Goal: Information Seeking & Learning: Learn about a topic

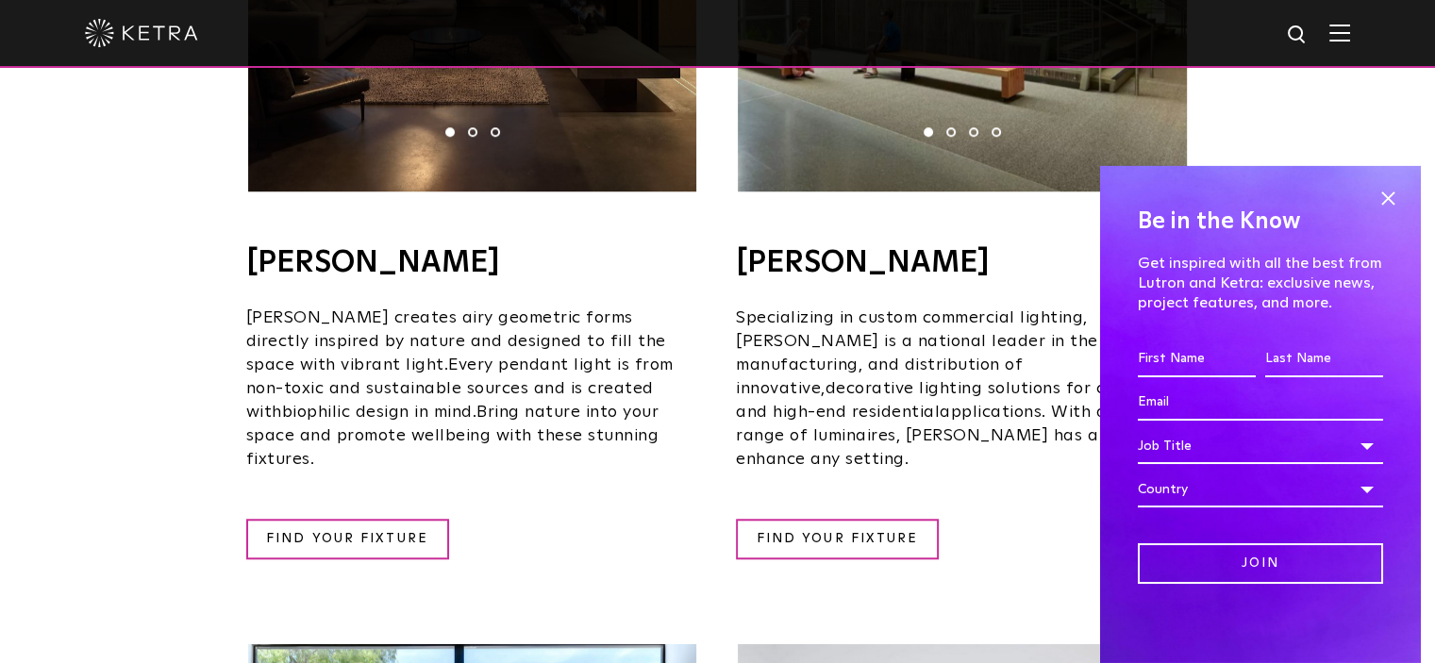
scroll to position [1698, 0]
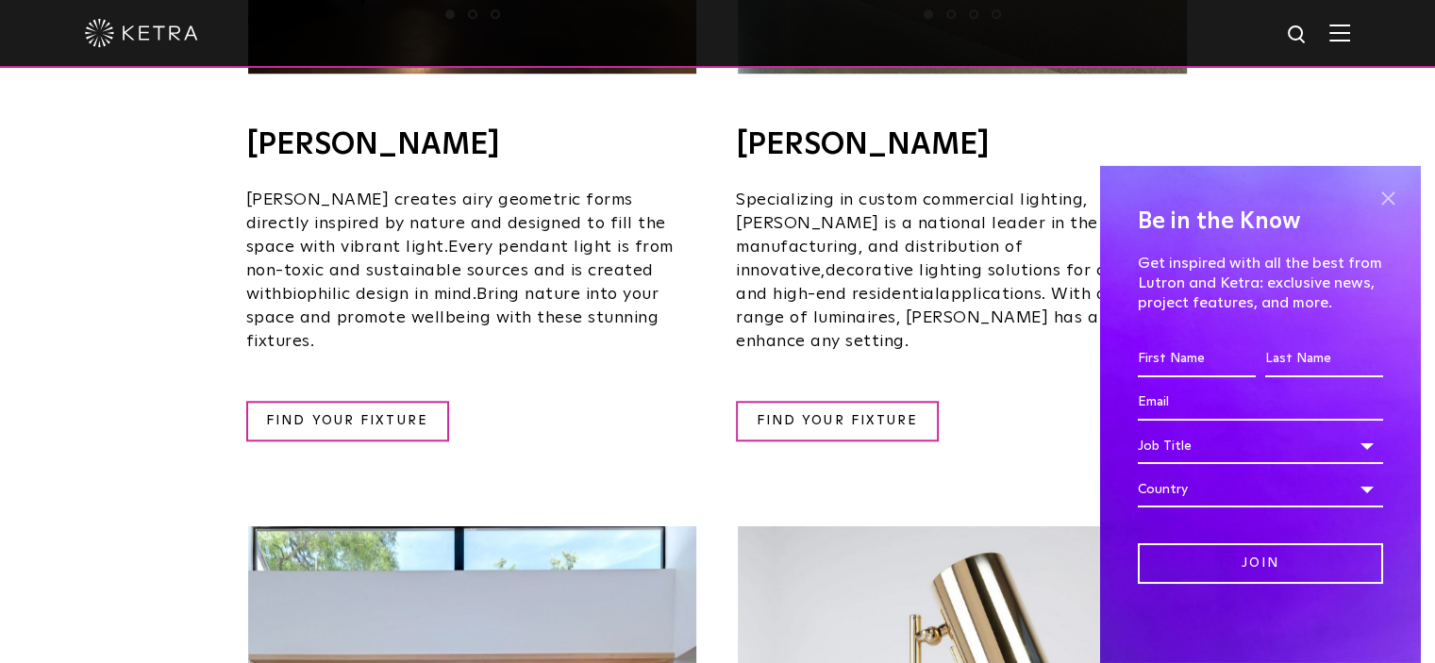
click at [1377, 191] on span at bounding box center [1388, 199] width 28 height 28
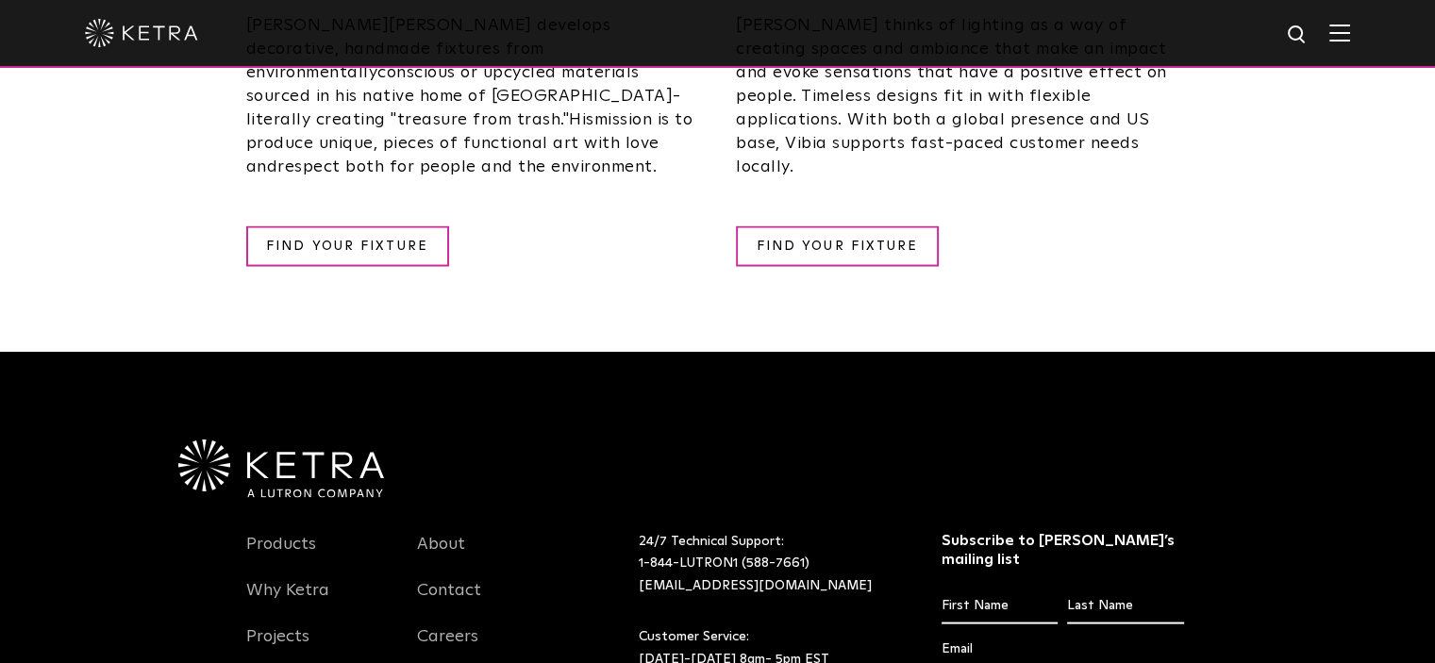
scroll to position [3774, 0]
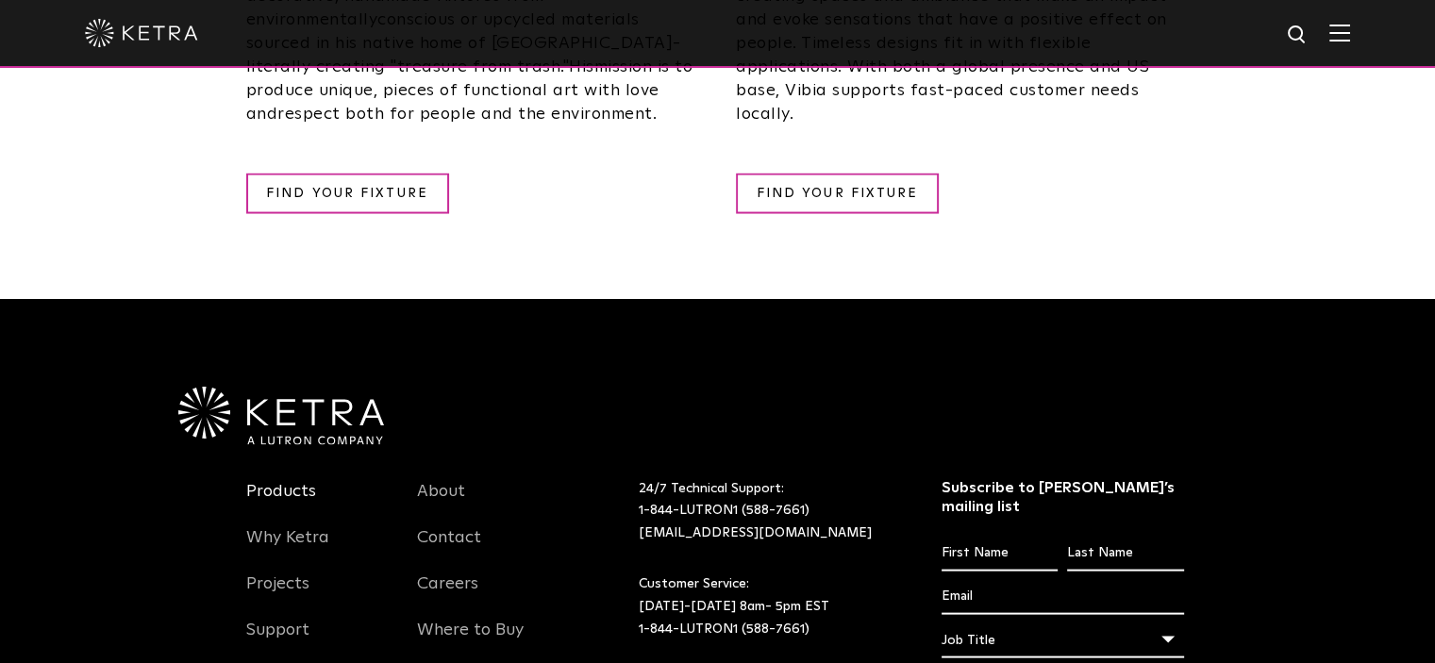
click at [274, 481] on link "Products" at bounding box center [281, 502] width 70 height 43
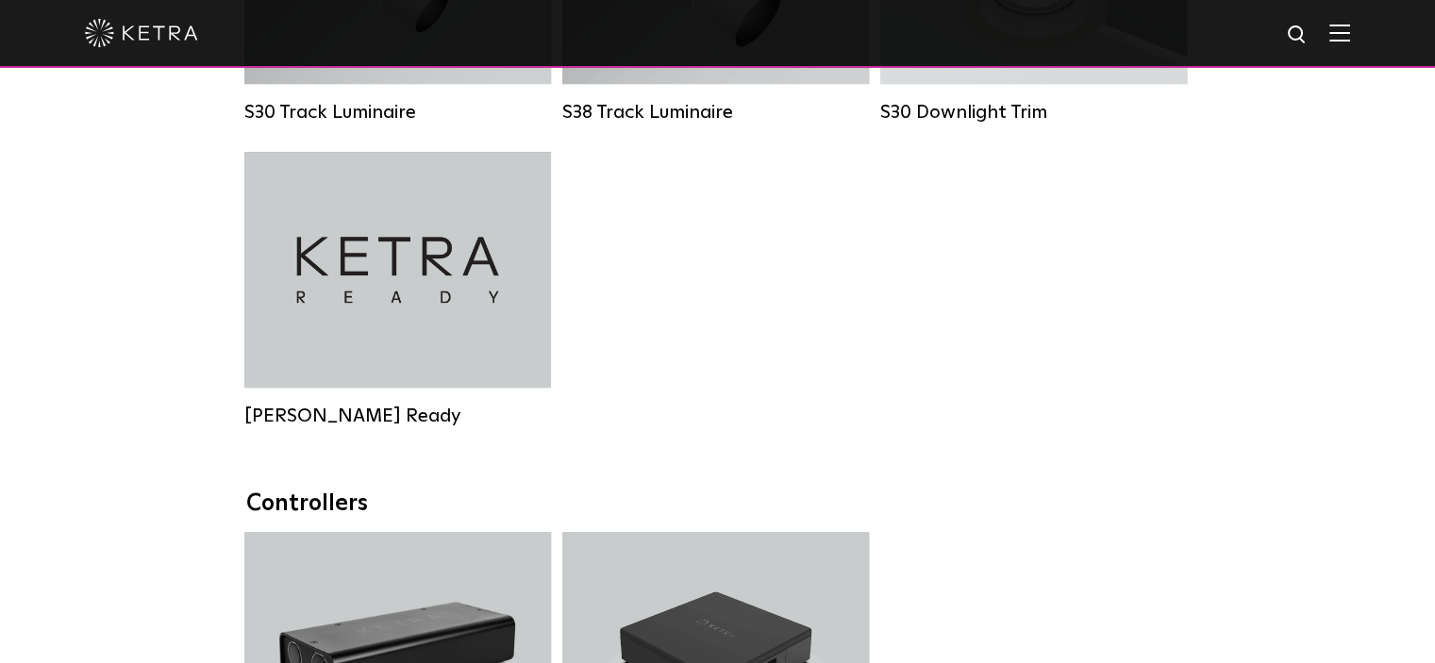
scroll to position [1698, 0]
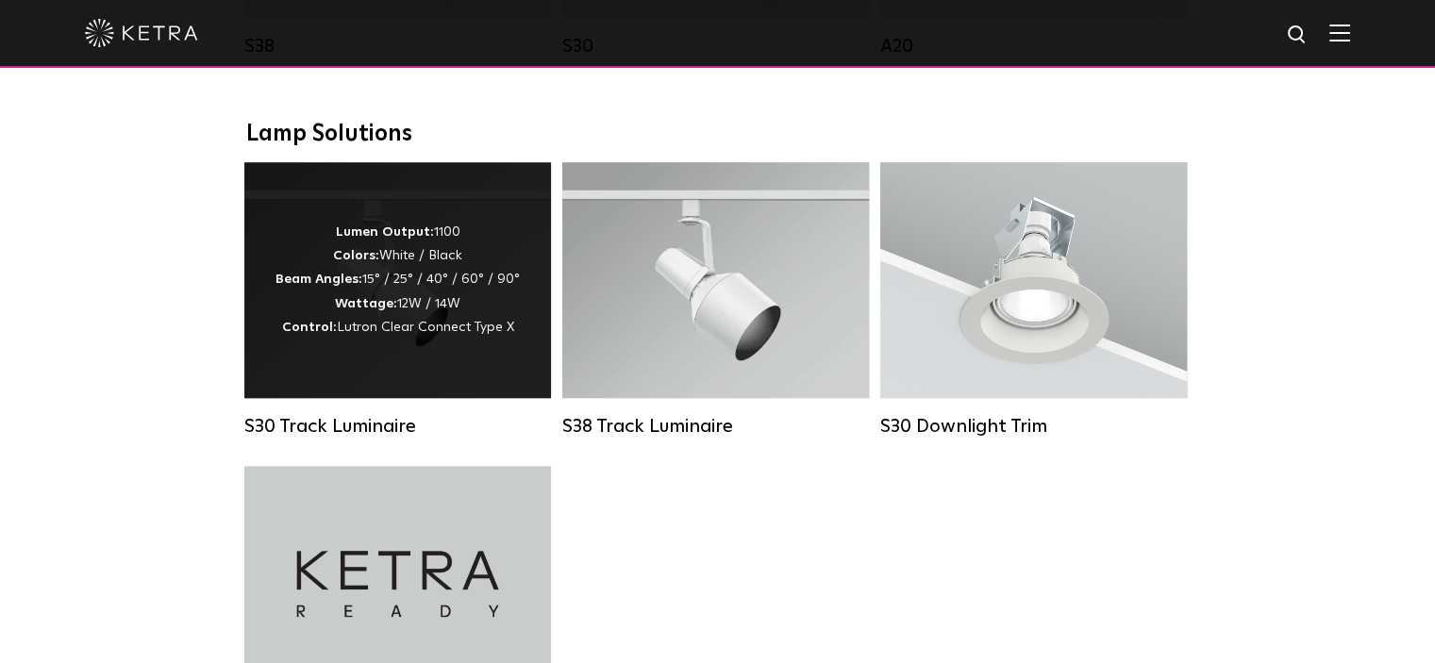
click at [532, 327] on div "Lumen Output: 1100 Colors: White / Black Beam Angles: 15° / 25° / 40° / 60° / 9…" at bounding box center [397, 280] width 307 height 236
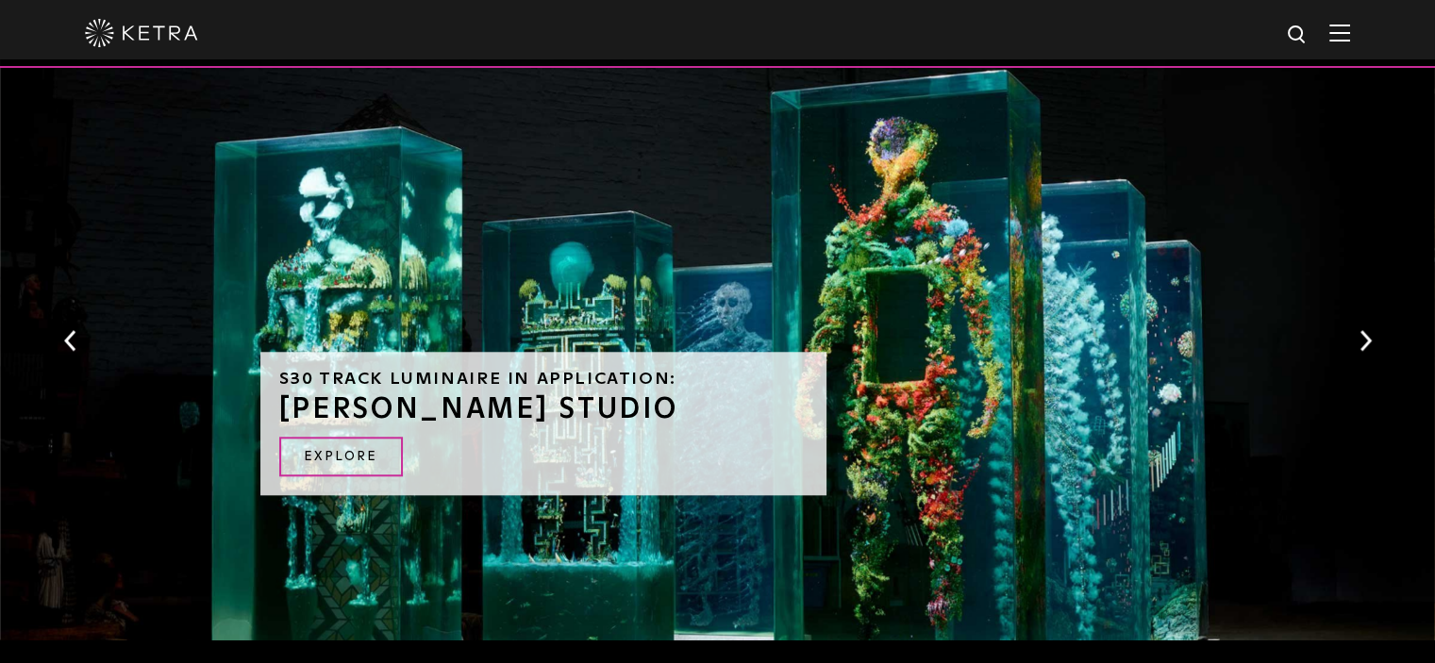
scroll to position [1981, 0]
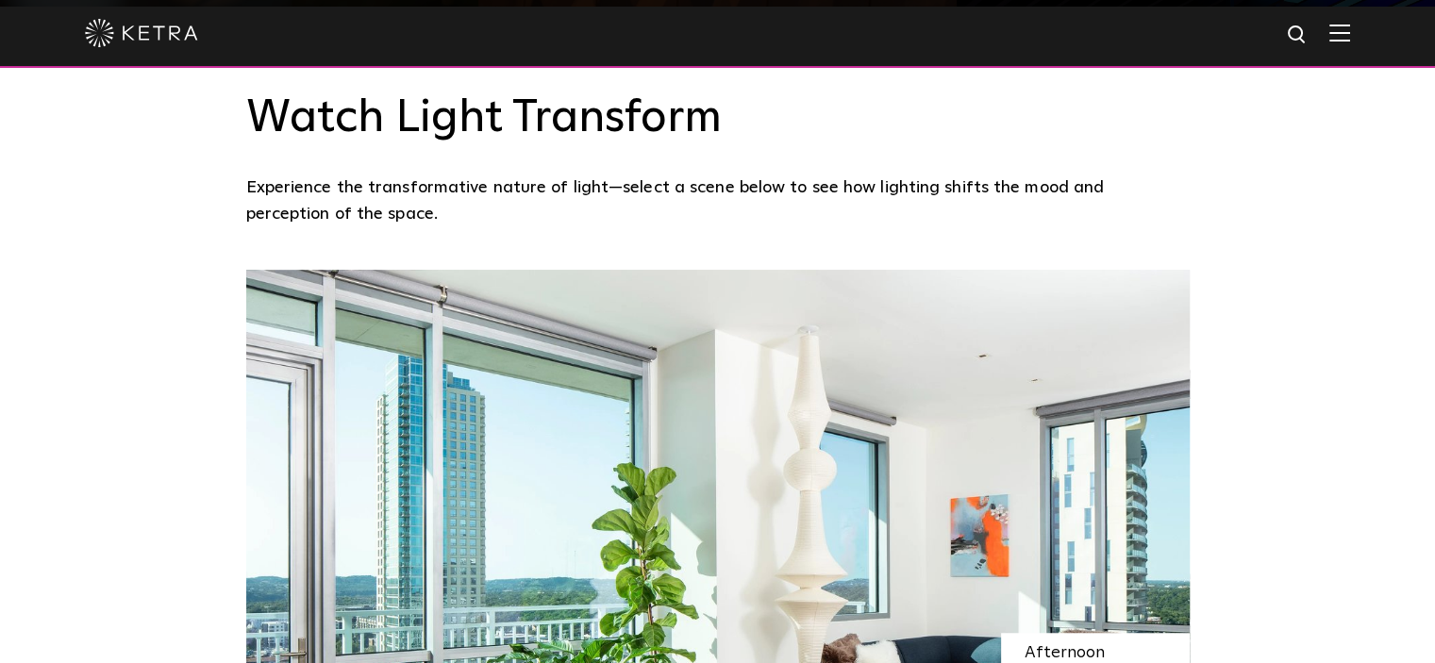
scroll to position [1698, 0]
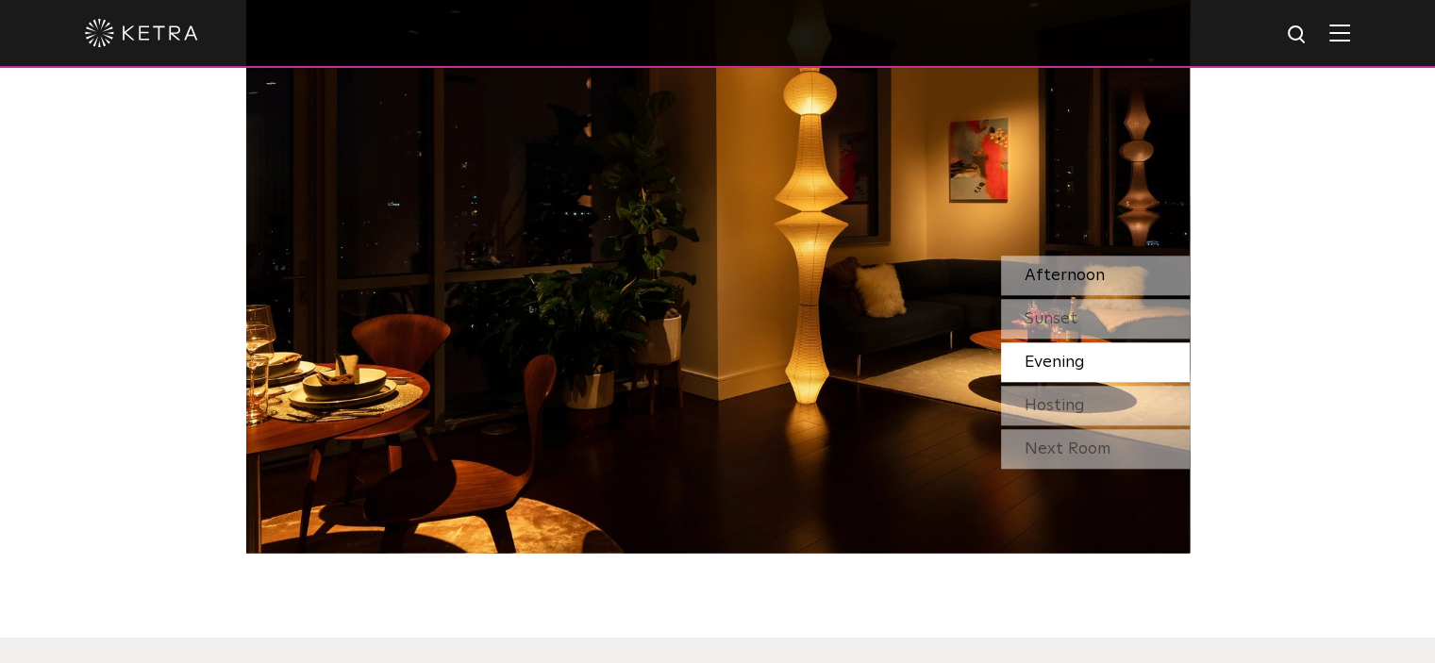
click at [1070, 275] on span "Afternoon" at bounding box center [1065, 275] width 80 height 17
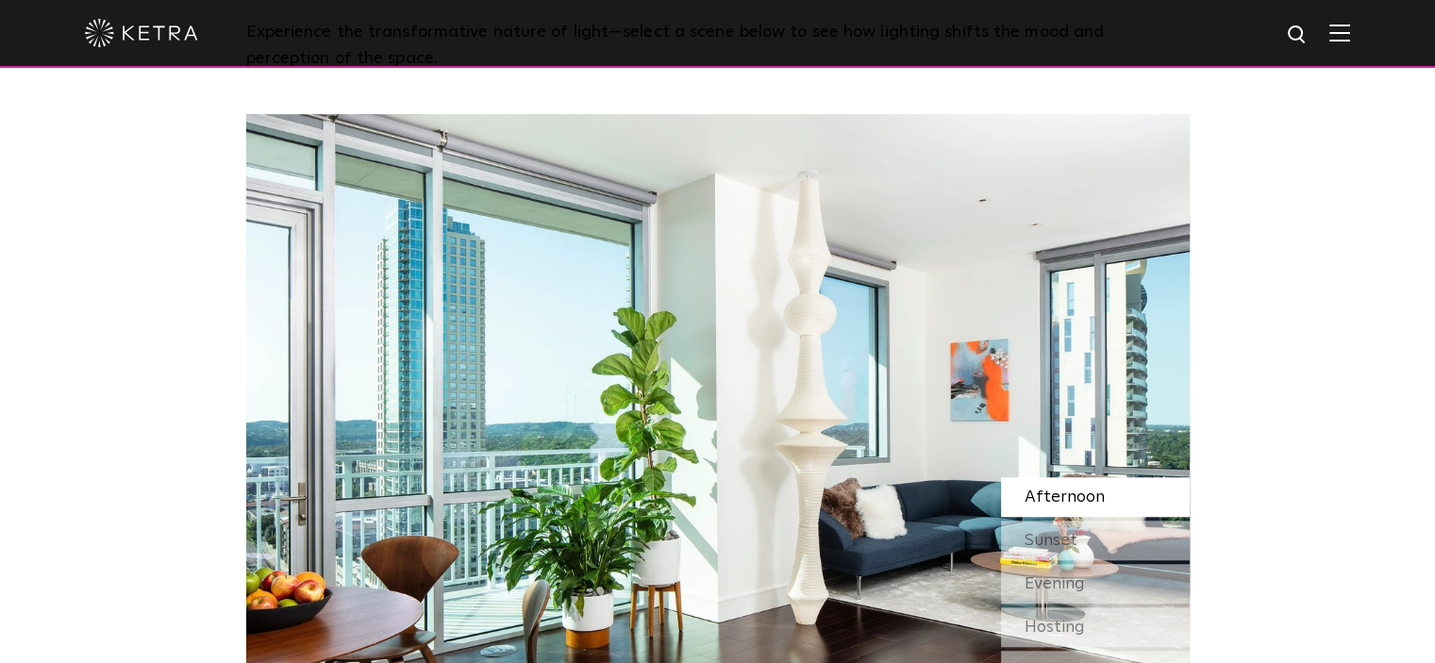
scroll to position [1510, 0]
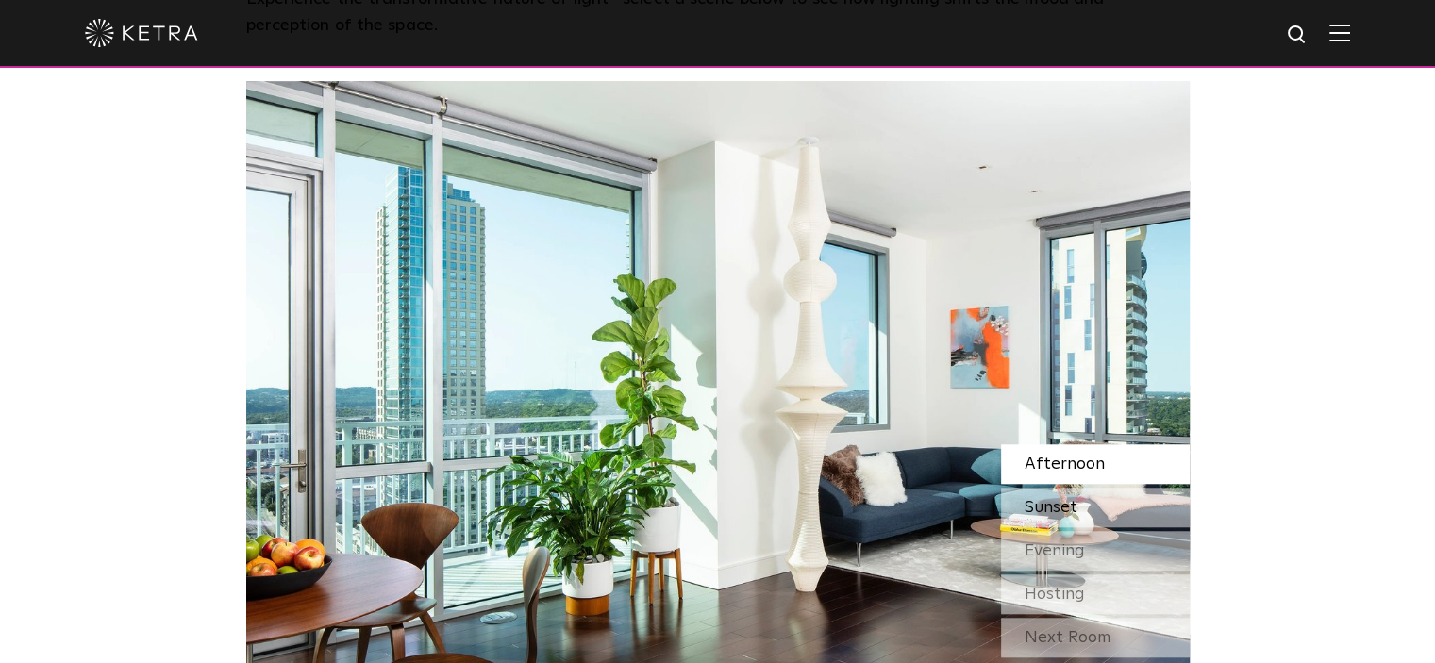
click at [1150, 508] on div "Sunset" at bounding box center [1095, 508] width 189 height 40
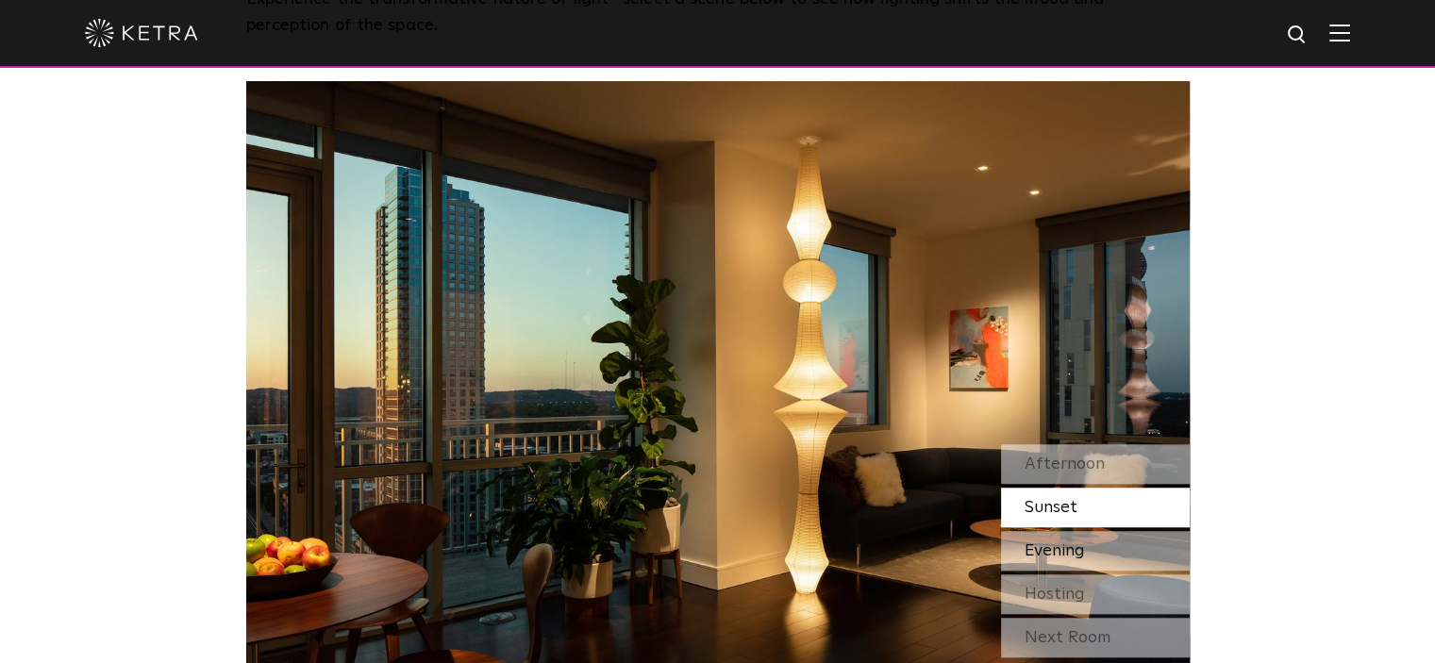
click at [1138, 550] on div "Evening" at bounding box center [1095, 551] width 189 height 40
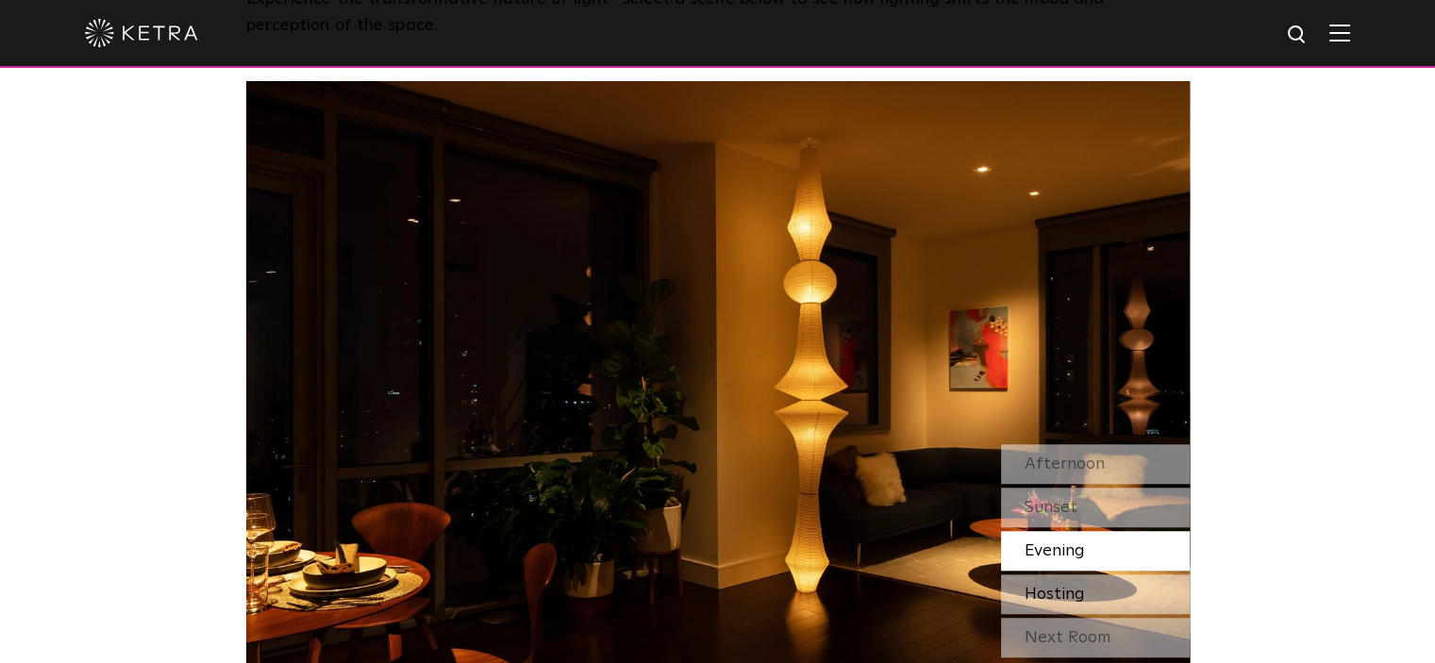
click at [1146, 592] on div "Hosting" at bounding box center [1095, 595] width 189 height 40
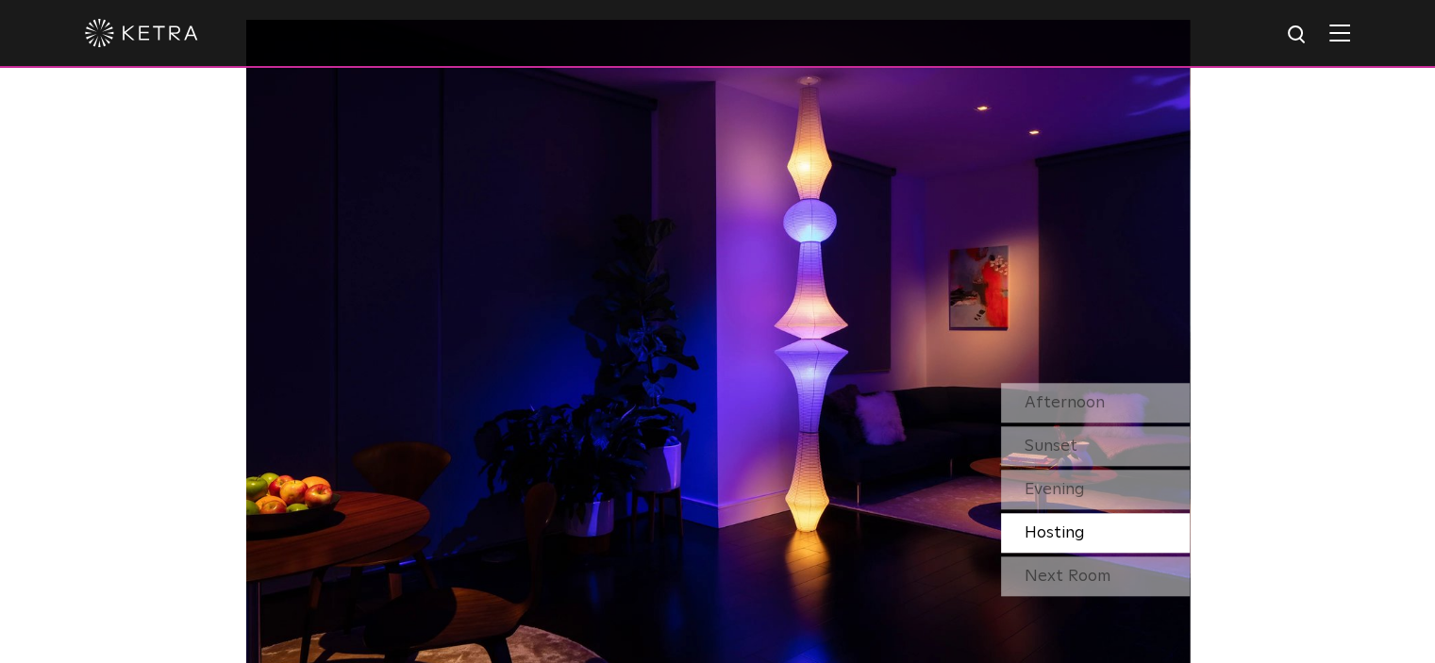
scroll to position [1604, 0]
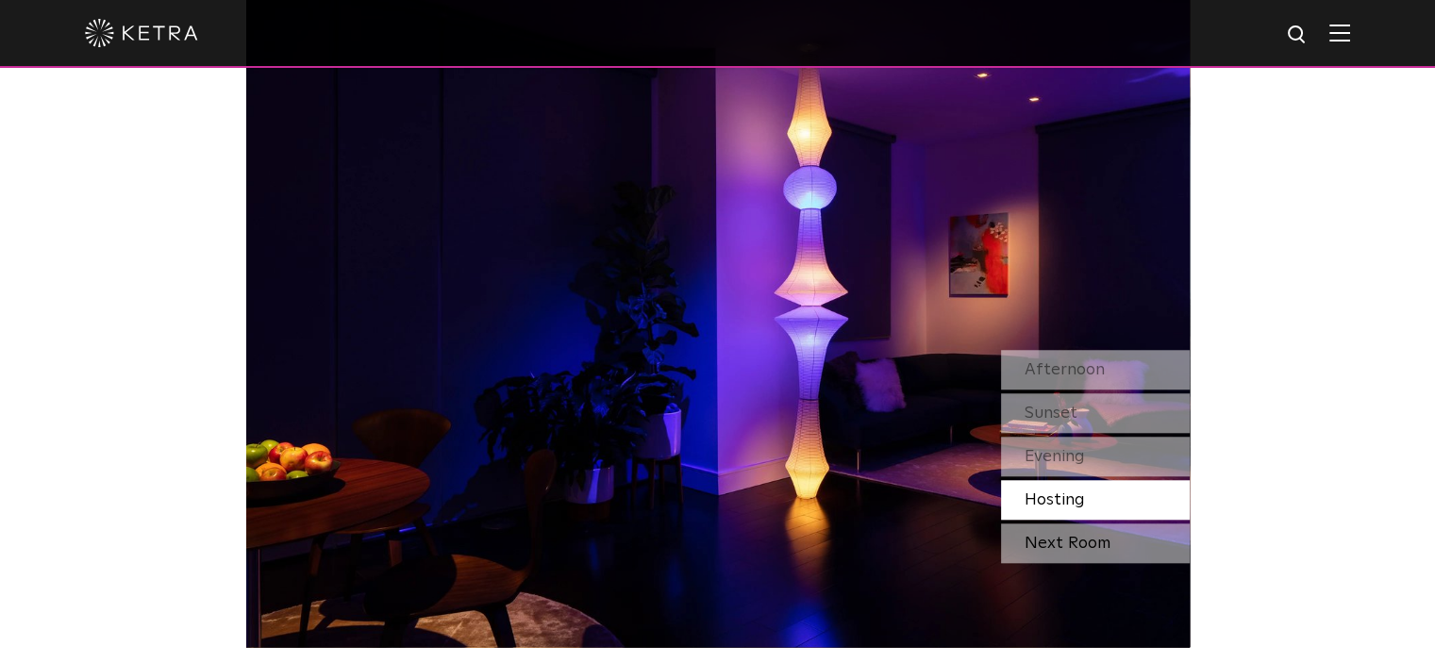
click at [1060, 558] on div "Next Room" at bounding box center [1095, 544] width 189 height 40
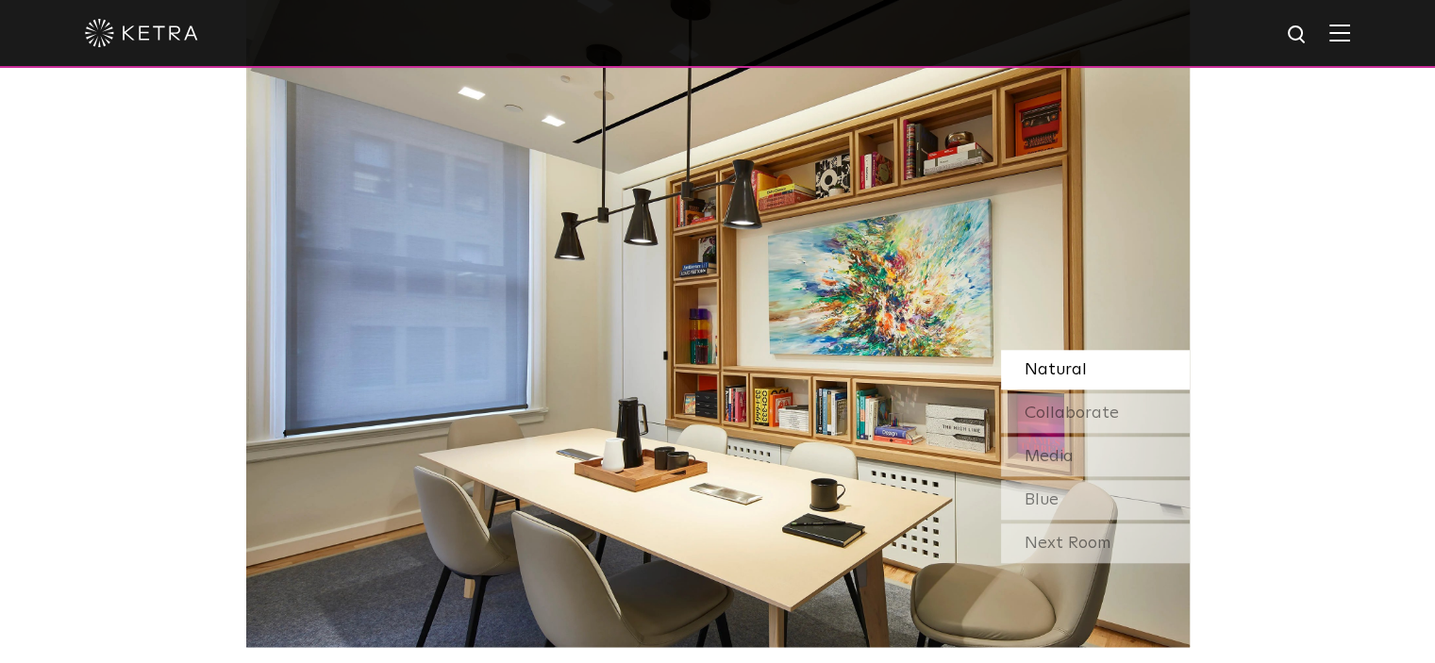
click at [1098, 392] on div "Natural Collaborate Media Blue" at bounding box center [1095, 435] width 189 height 170
click at [1098, 407] on span "Collaborate" at bounding box center [1072, 413] width 94 height 17
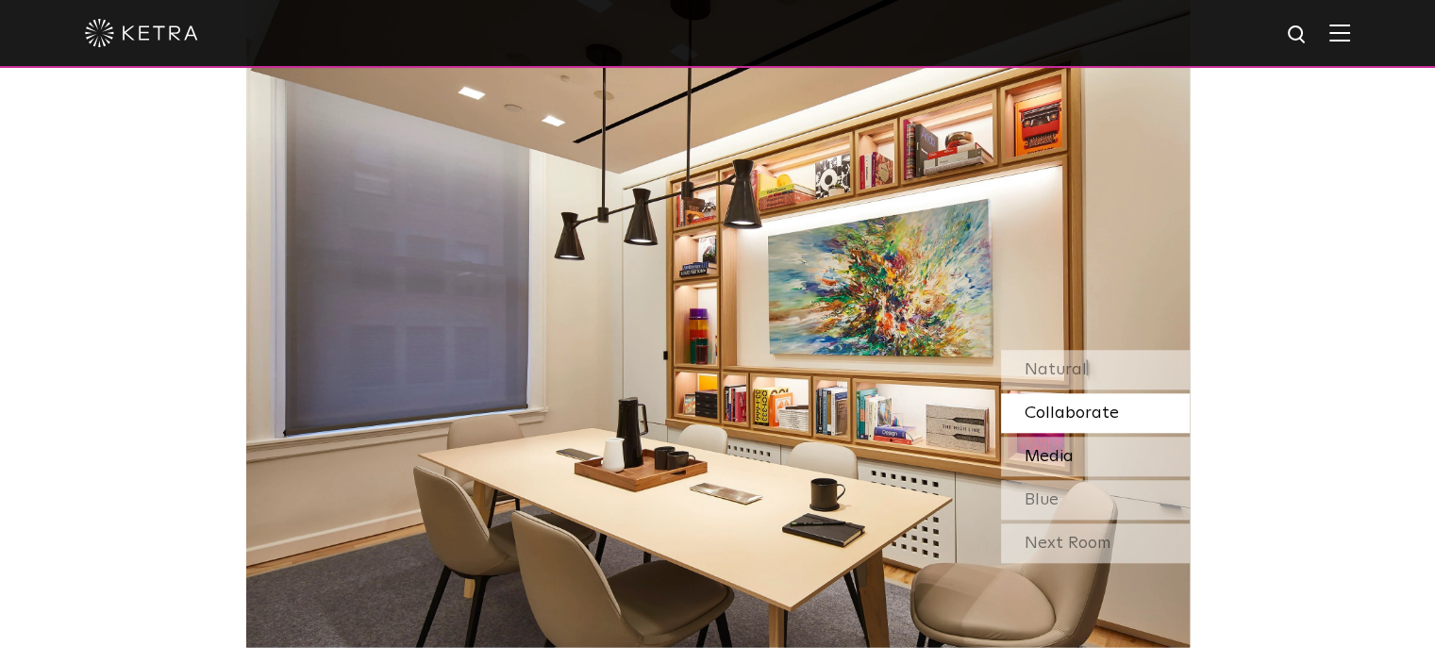
click at [1095, 456] on div "Media" at bounding box center [1095, 457] width 189 height 40
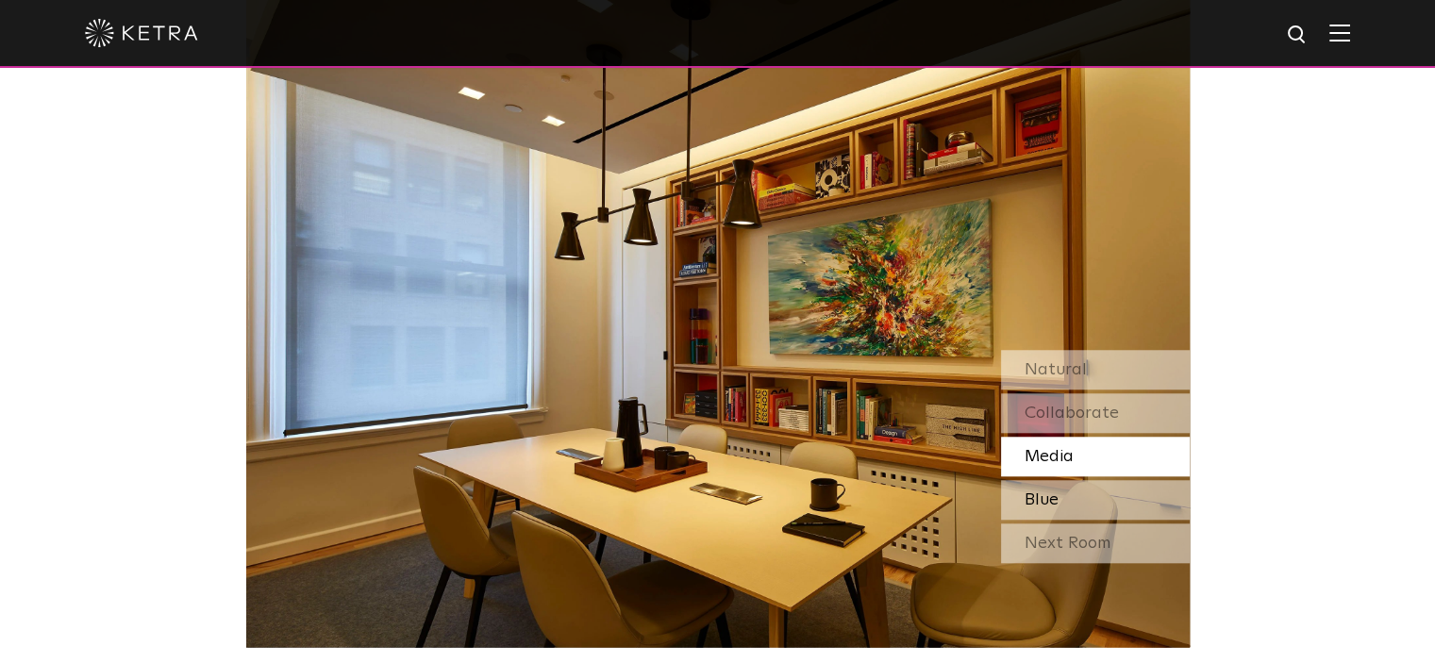
click at [1102, 486] on div "Blue" at bounding box center [1095, 500] width 189 height 40
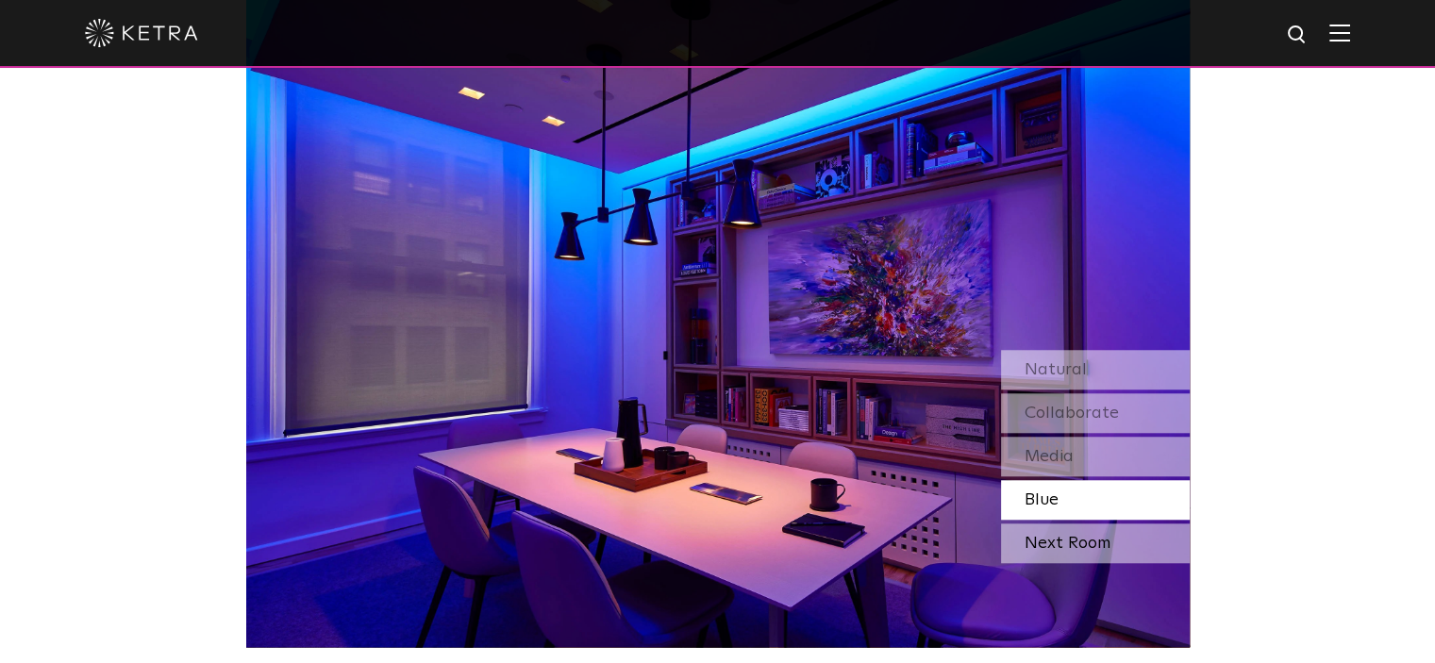
click at [1083, 561] on div "Next Room" at bounding box center [1095, 544] width 189 height 40
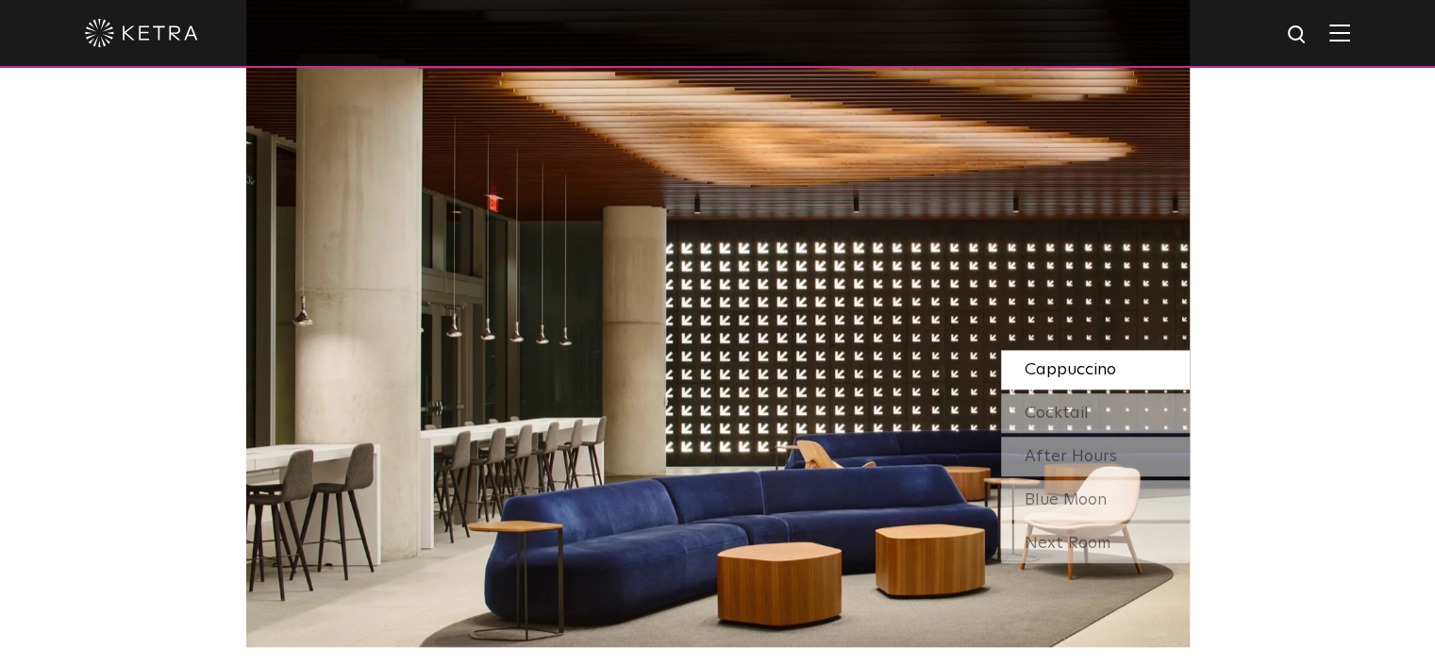
click at [1061, 361] on span "Cappuccino" at bounding box center [1071, 369] width 92 height 17
click at [1076, 418] on span "Cocktail" at bounding box center [1057, 413] width 64 height 17
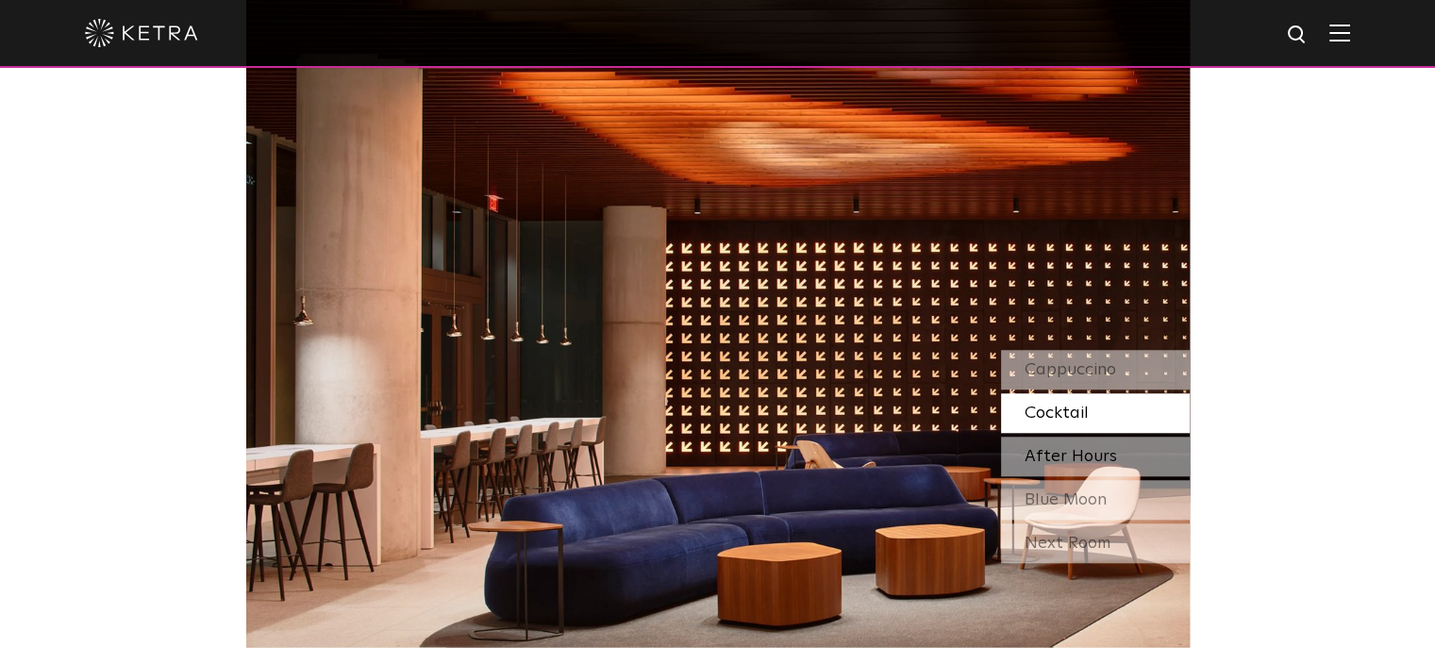
click at [1083, 465] on span "After Hours" at bounding box center [1071, 456] width 92 height 17
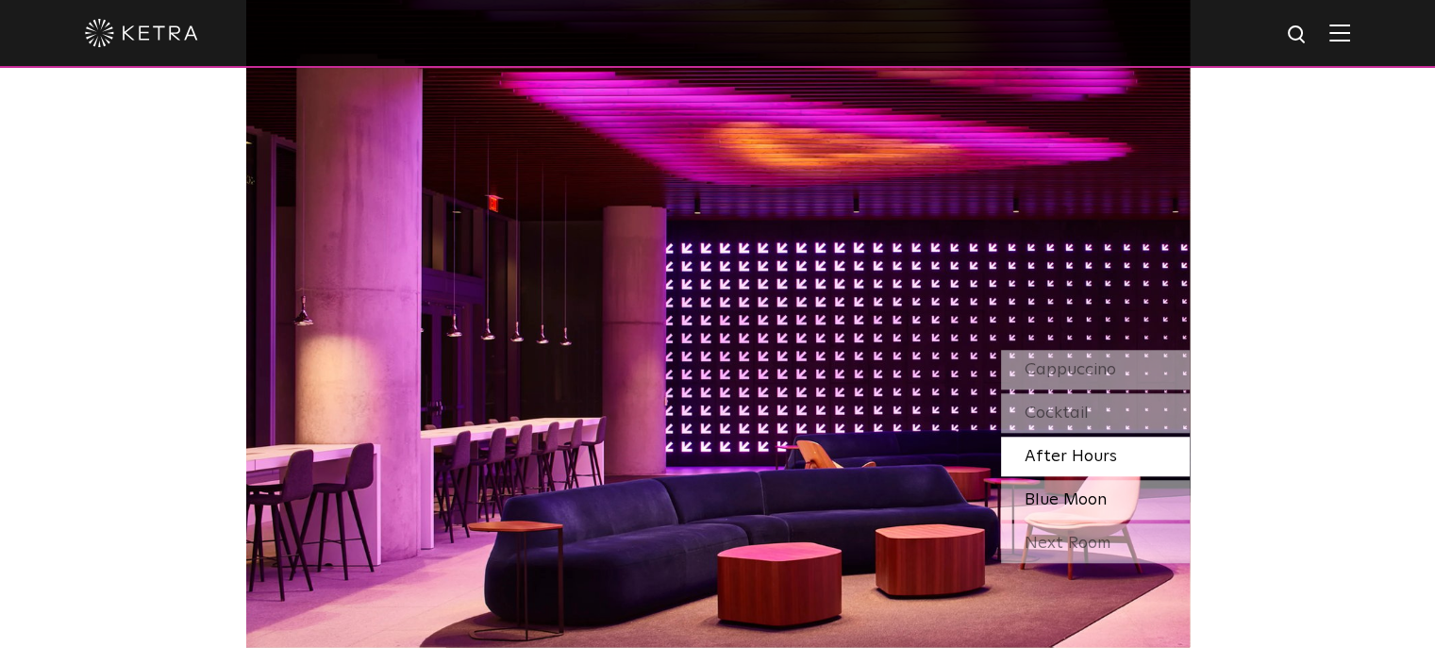
click at [1087, 502] on span "Blue Moon" at bounding box center [1066, 500] width 82 height 17
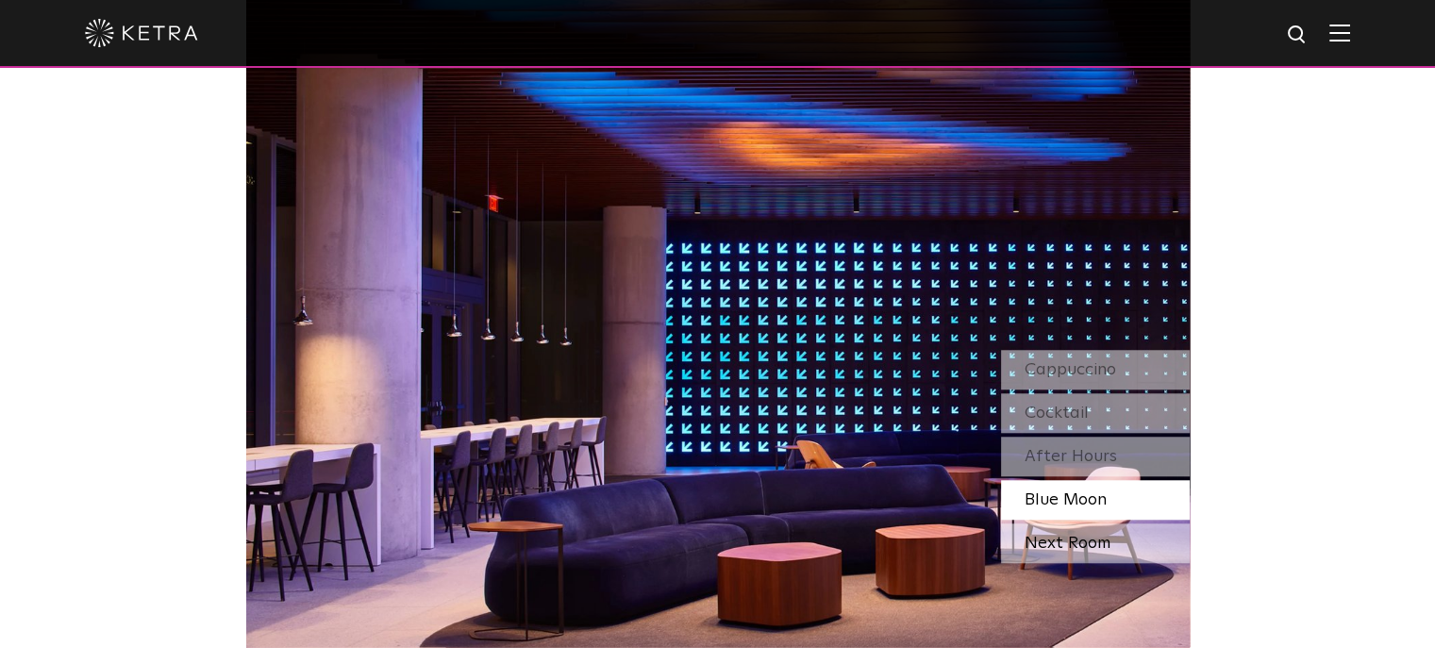
click at [1083, 549] on div "Next Room" at bounding box center [1095, 544] width 189 height 40
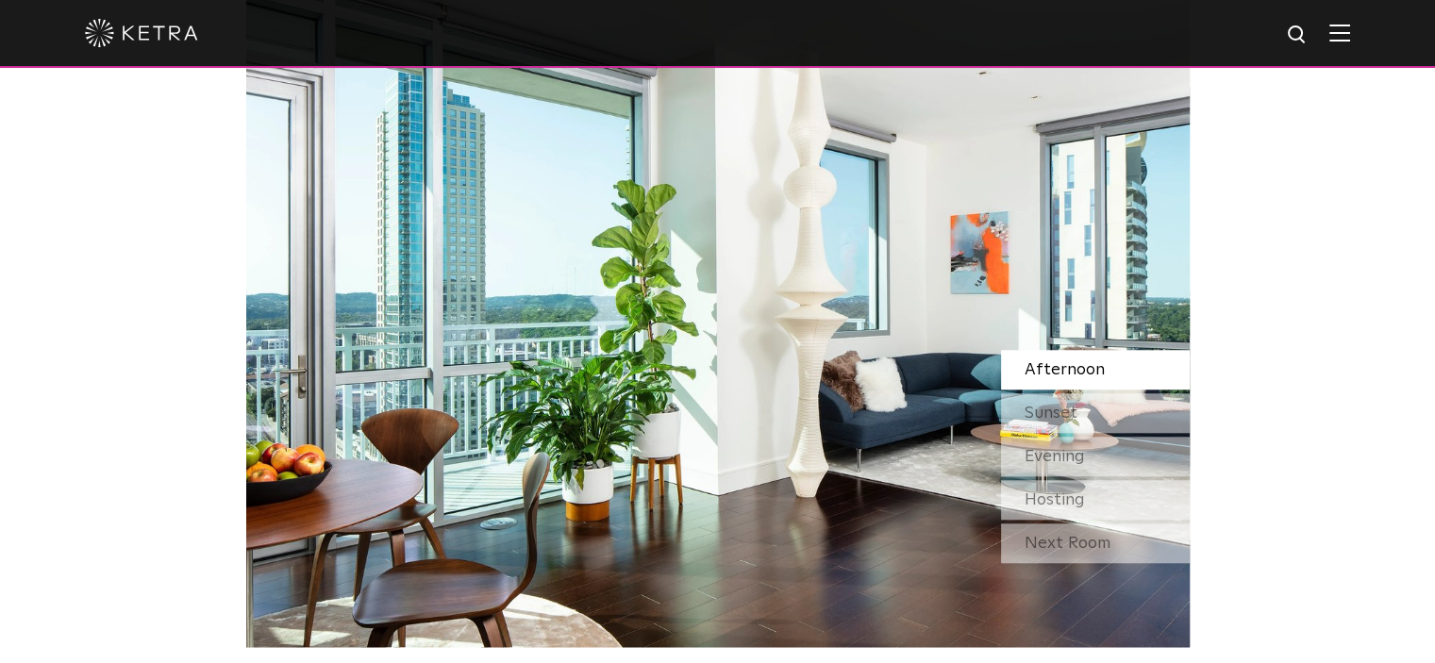
click at [1087, 368] on span "Afternoon" at bounding box center [1065, 369] width 80 height 17
click at [1115, 416] on div "Sunset" at bounding box center [1095, 413] width 189 height 40
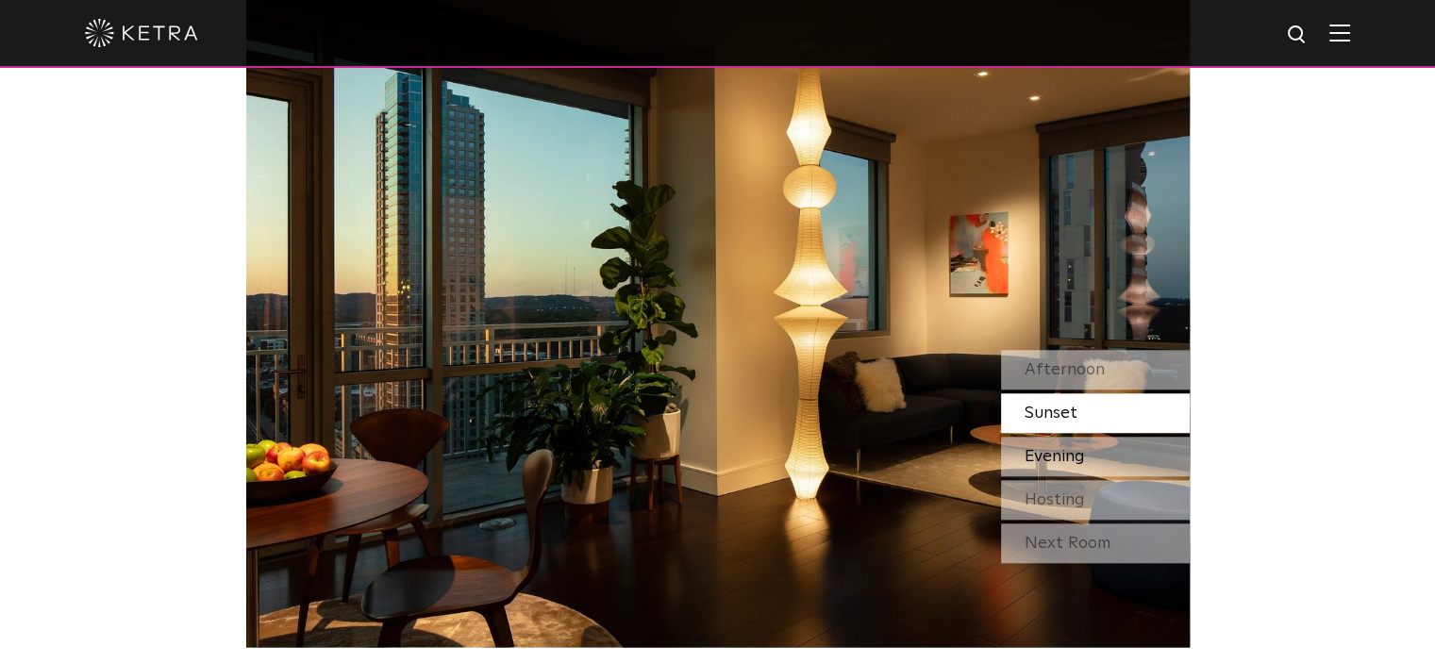
click at [1113, 458] on div "Evening" at bounding box center [1095, 457] width 189 height 40
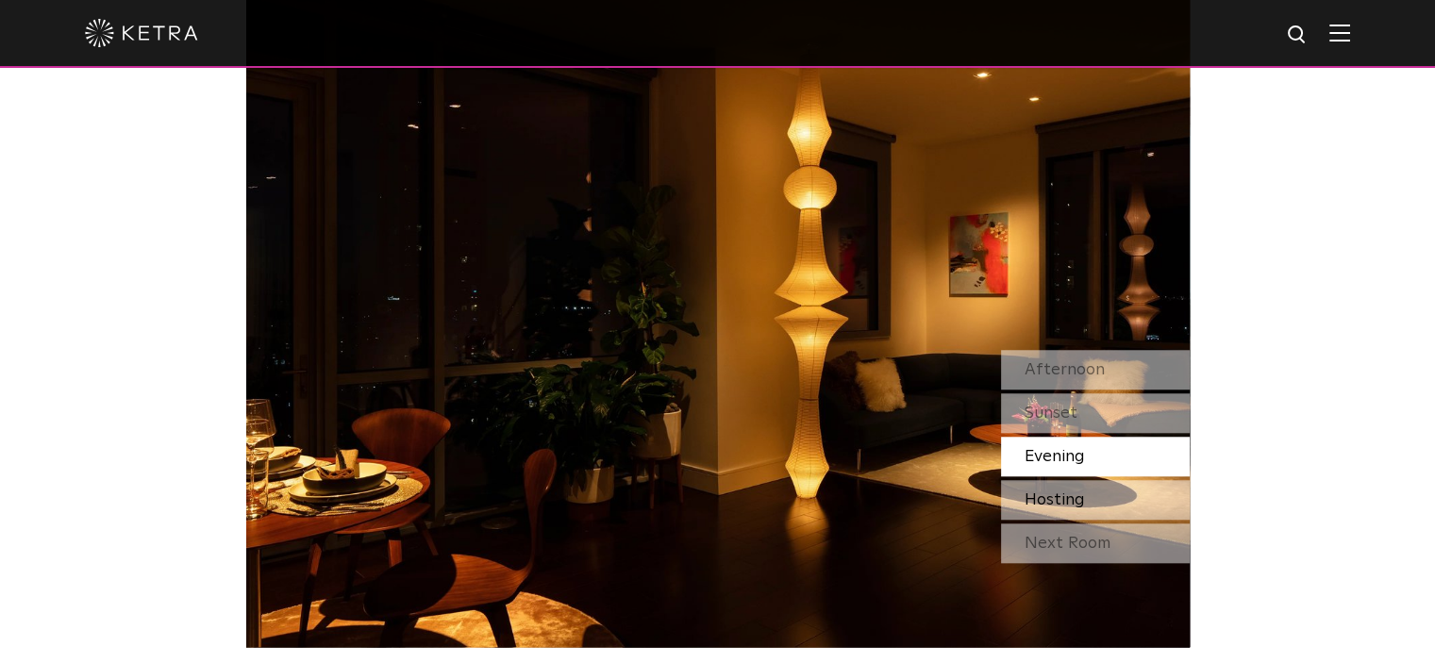
click at [1108, 486] on div "Hosting" at bounding box center [1095, 500] width 189 height 40
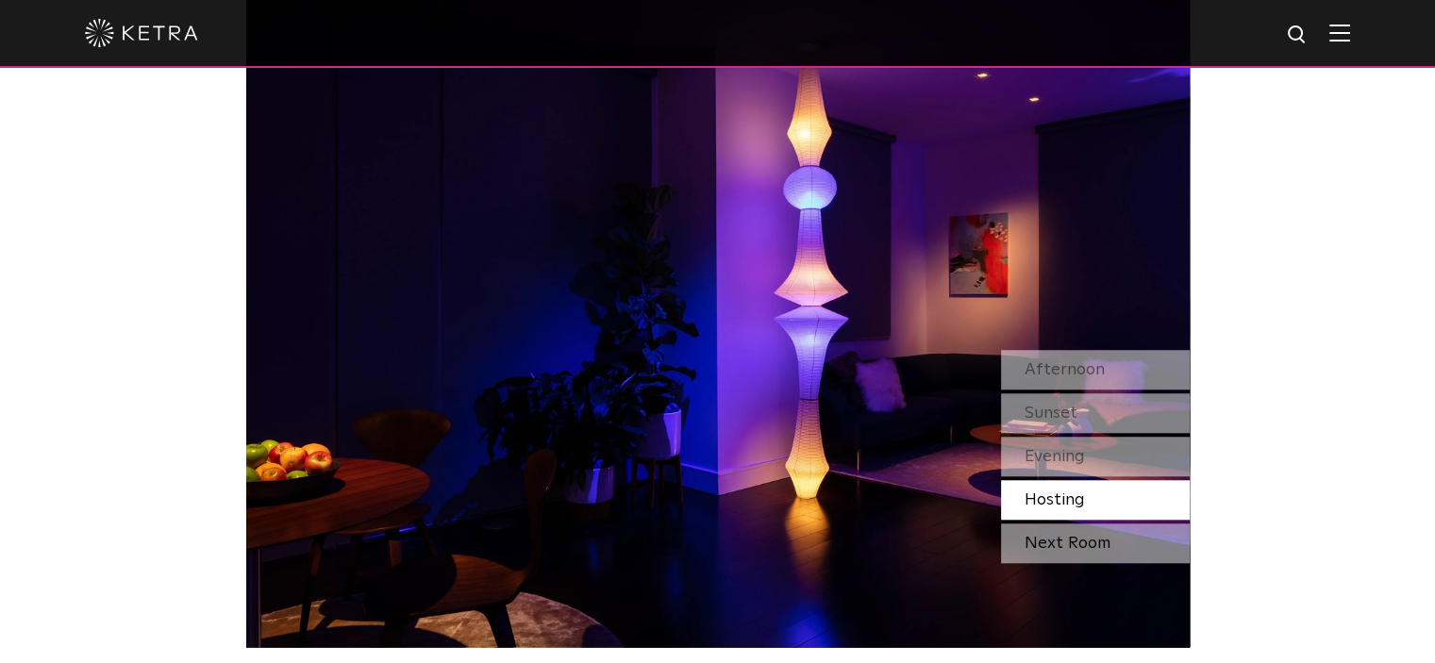
click at [1097, 536] on div "Next Room" at bounding box center [1095, 544] width 189 height 40
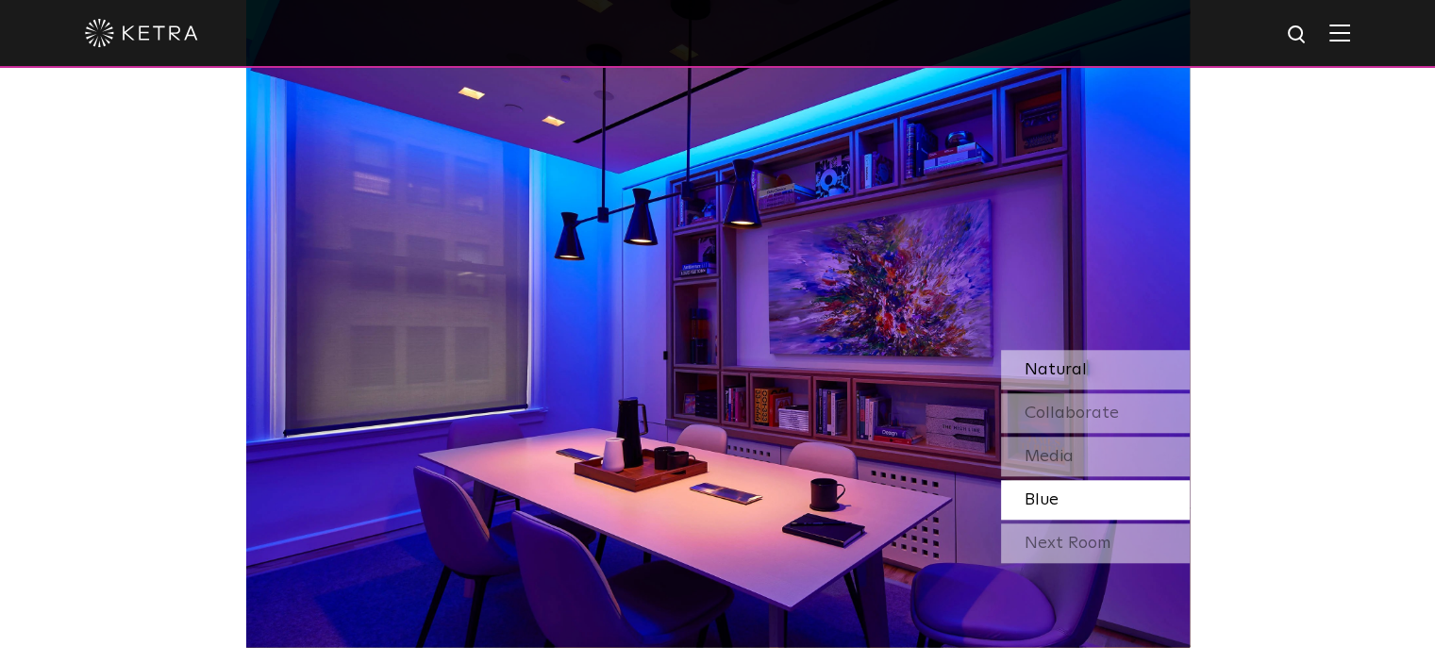
click at [1091, 359] on div "Natural" at bounding box center [1095, 370] width 189 height 40
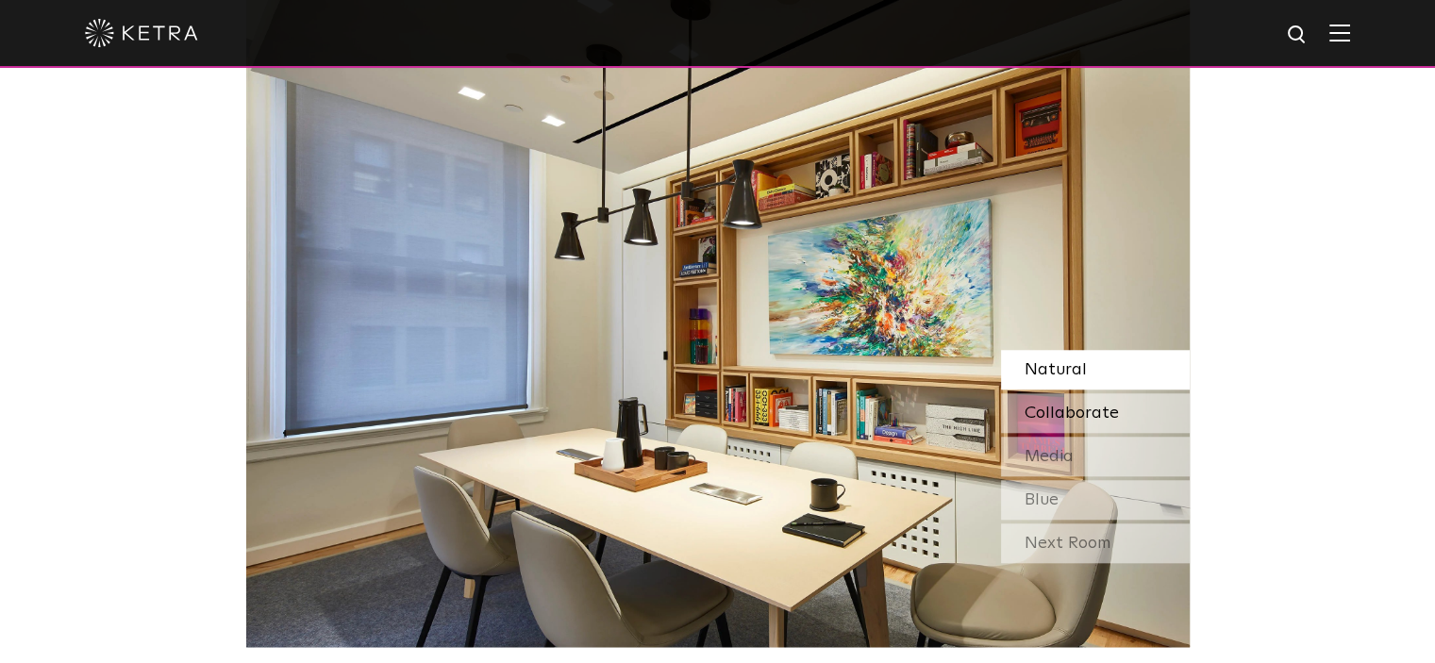
click at [1100, 414] on span "Collaborate" at bounding box center [1072, 413] width 94 height 17
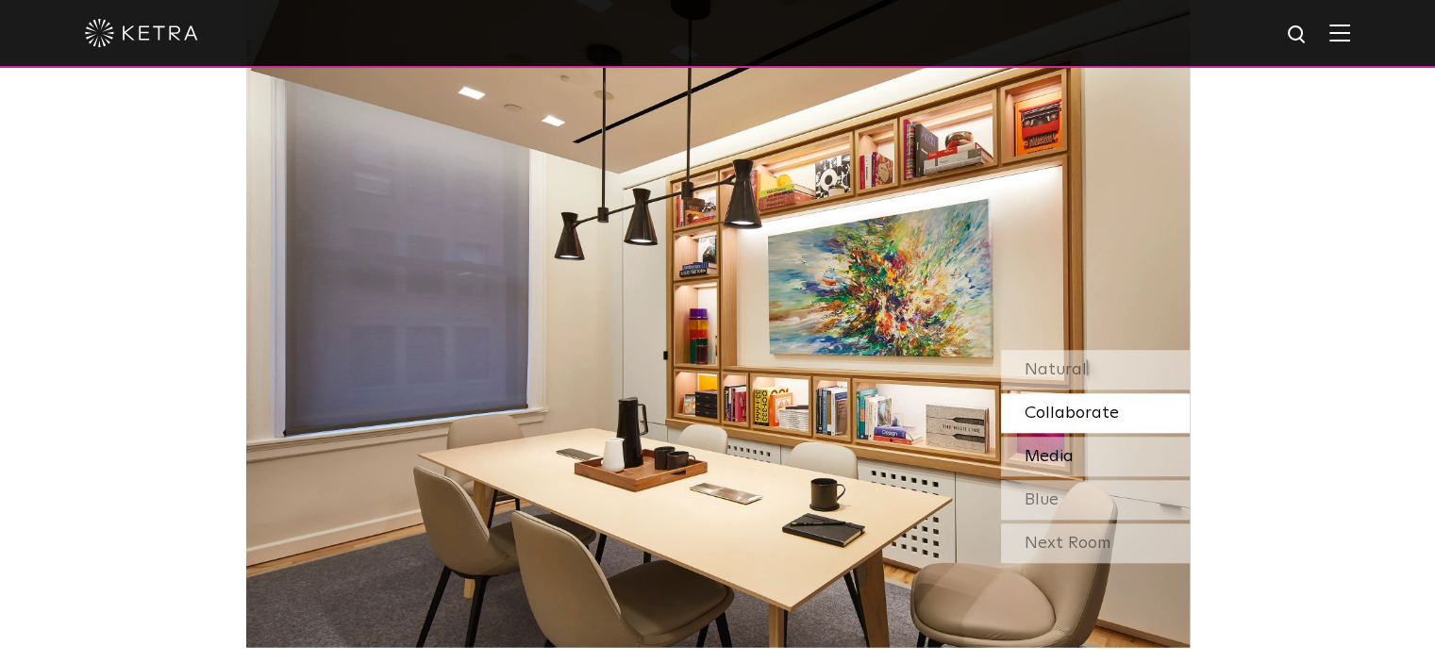
click at [1105, 468] on div "Media" at bounding box center [1095, 457] width 189 height 40
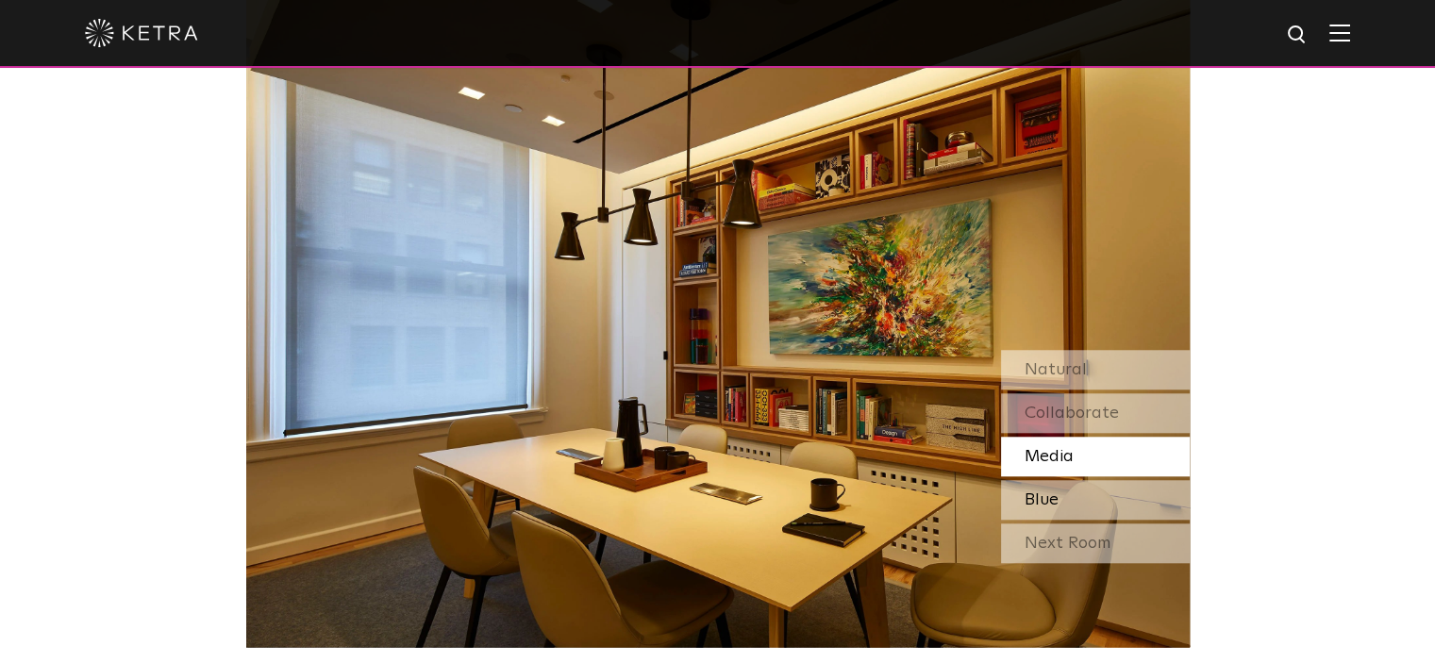
click at [1099, 498] on div "Blue" at bounding box center [1095, 500] width 189 height 40
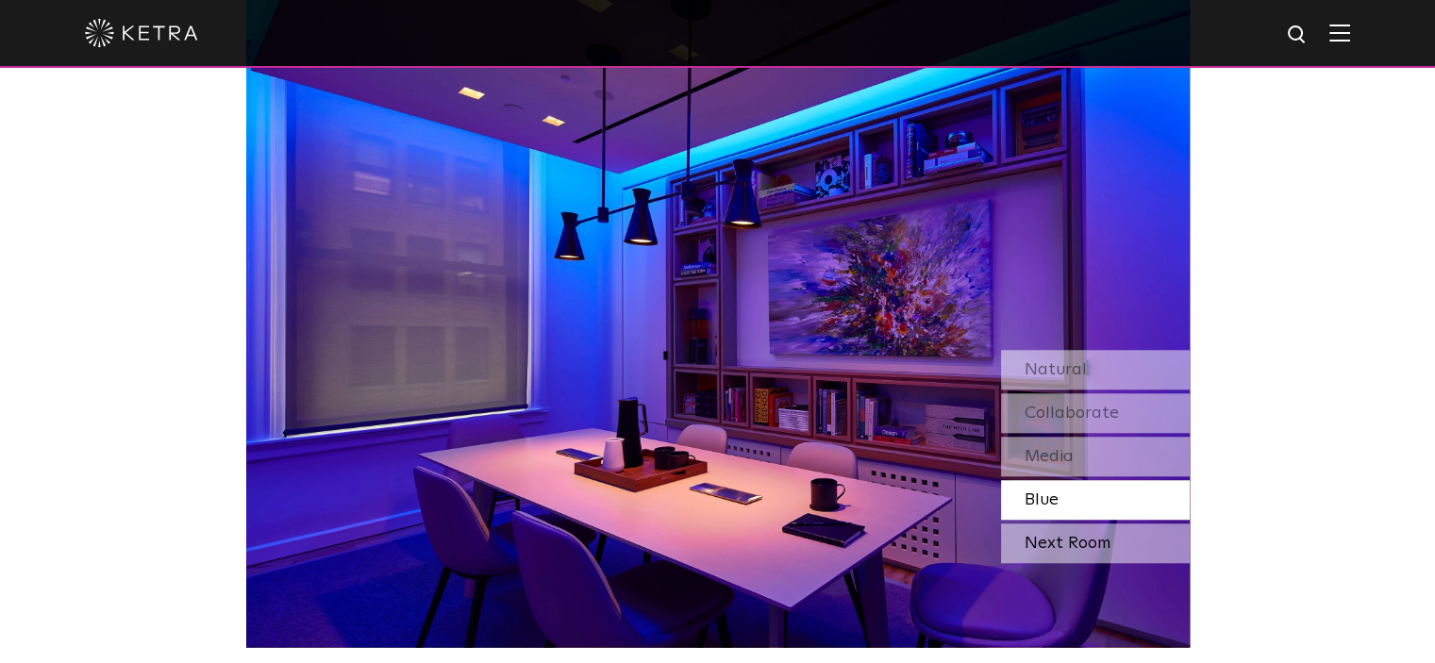
click at [1080, 546] on div "Next Room" at bounding box center [1095, 544] width 189 height 40
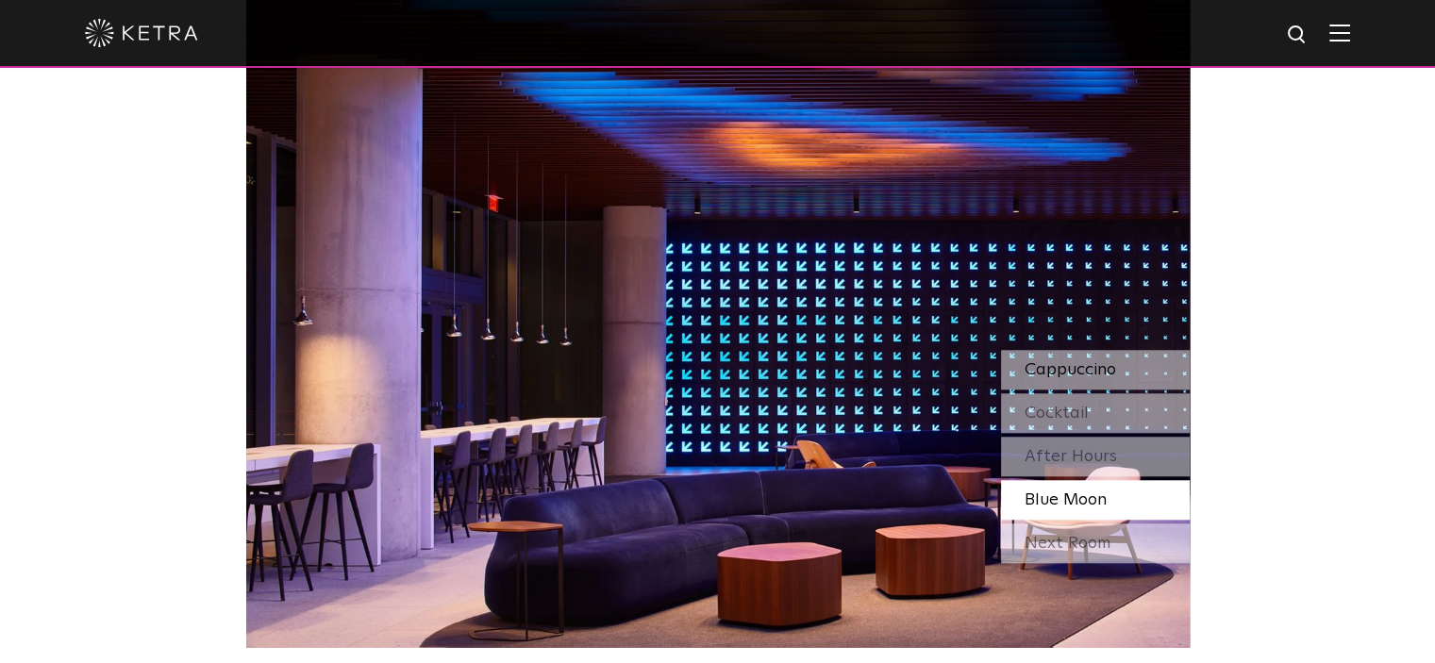
click at [1107, 369] on span "Cappuccino" at bounding box center [1071, 369] width 92 height 17
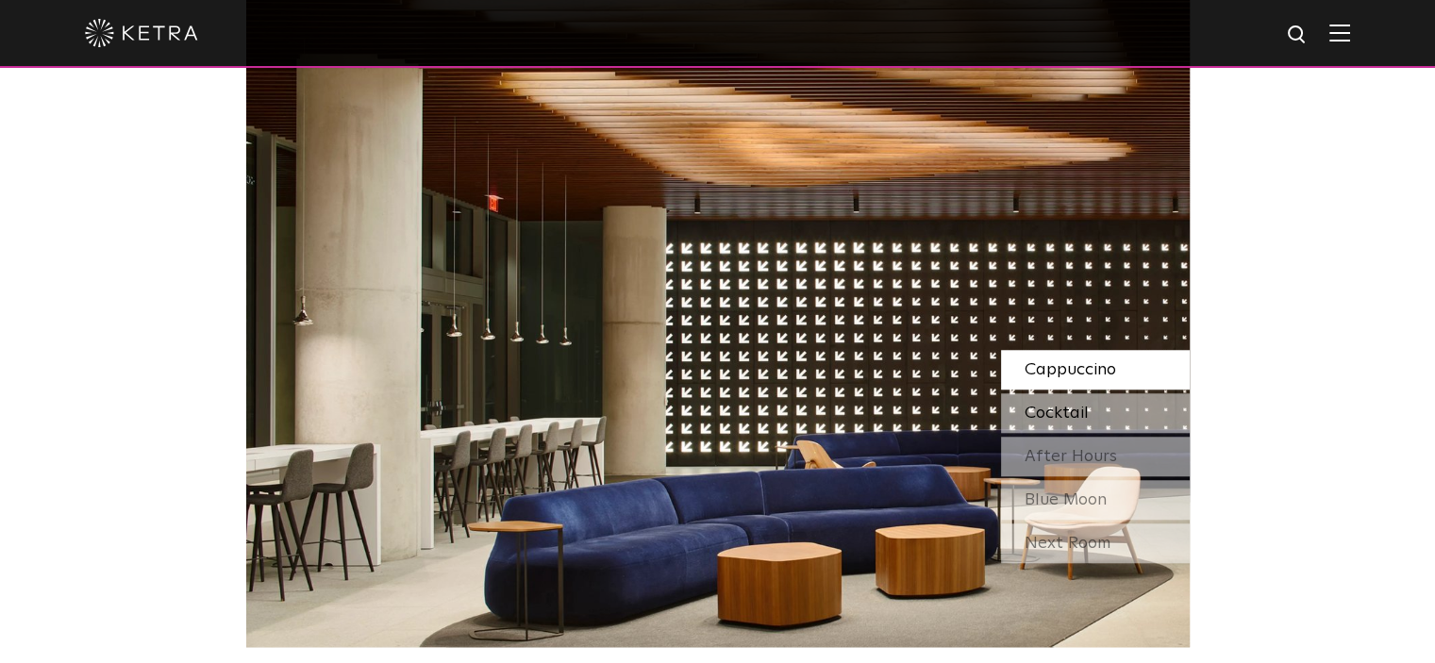
click at [1095, 419] on div "Cocktail" at bounding box center [1095, 413] width 189 height 40
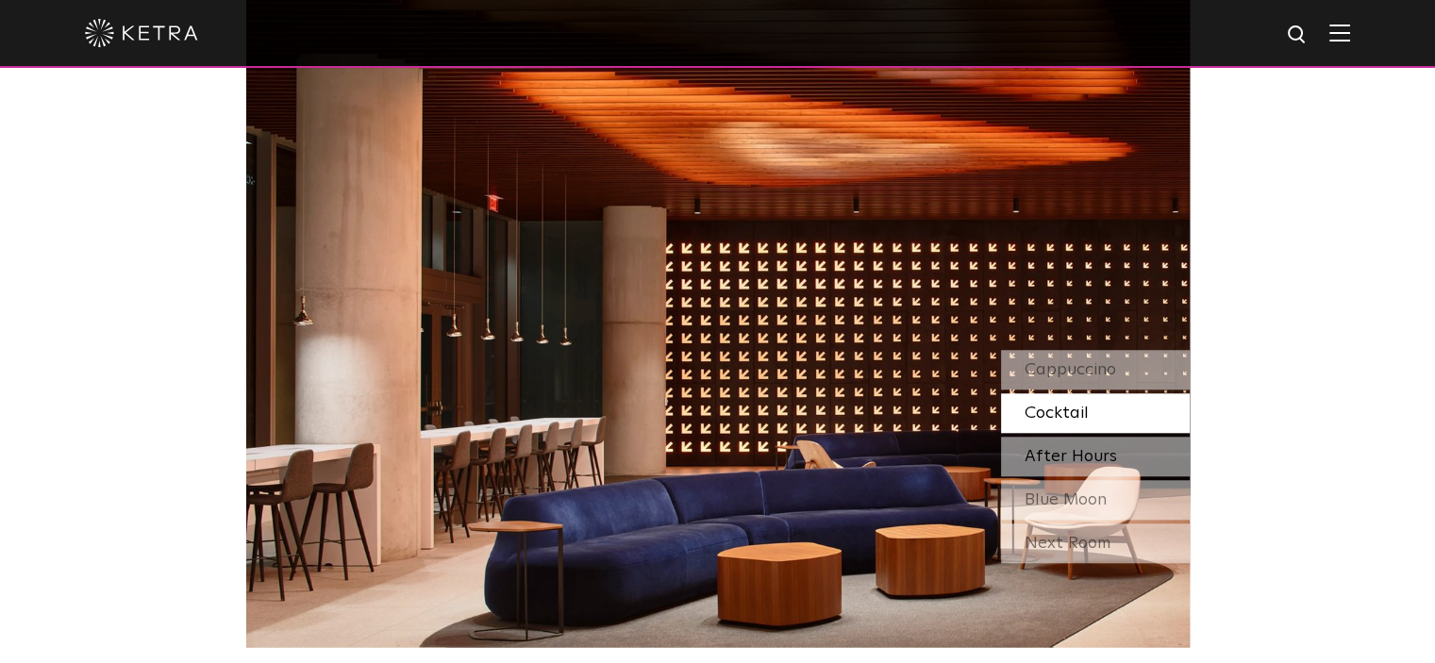
click at [1095, 456] on span "After Hours" at bounding box center [1071, 456] width 92 height 17
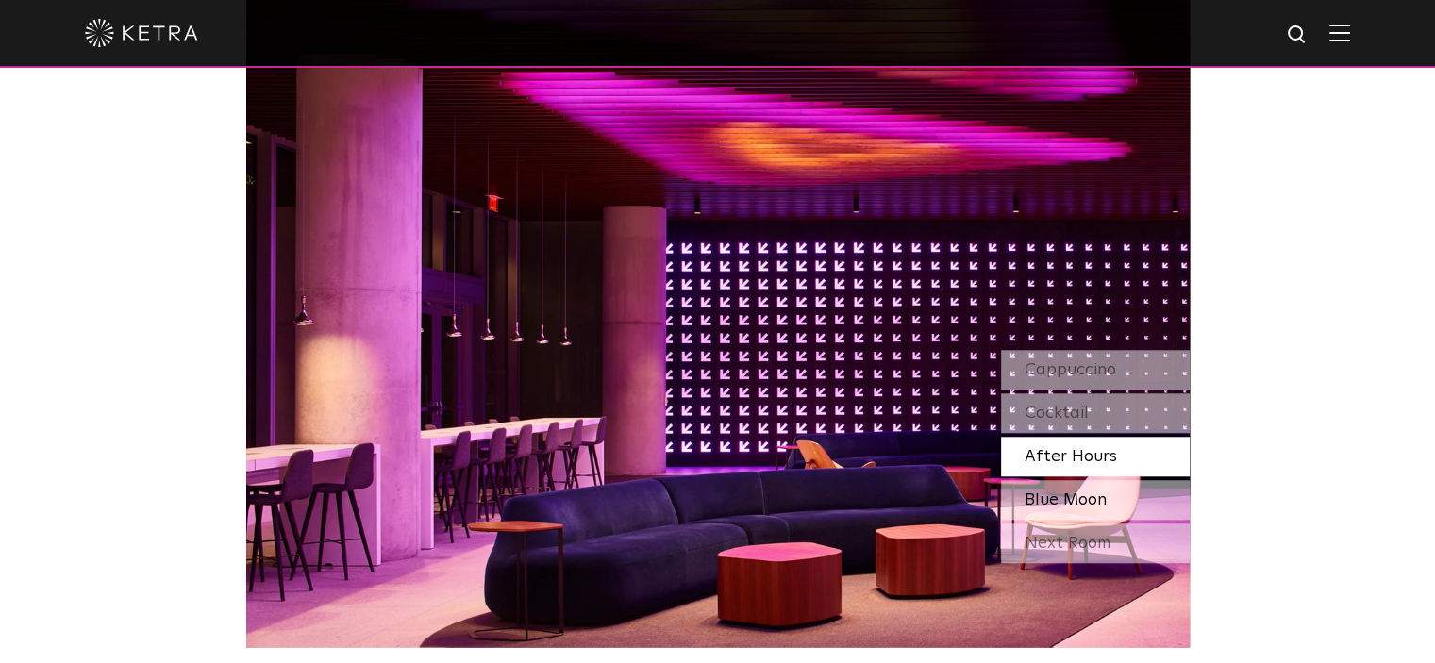
click at [1117, 503] on div "Blue Moon" at bounding box center [1095, 500] width 189 height 40
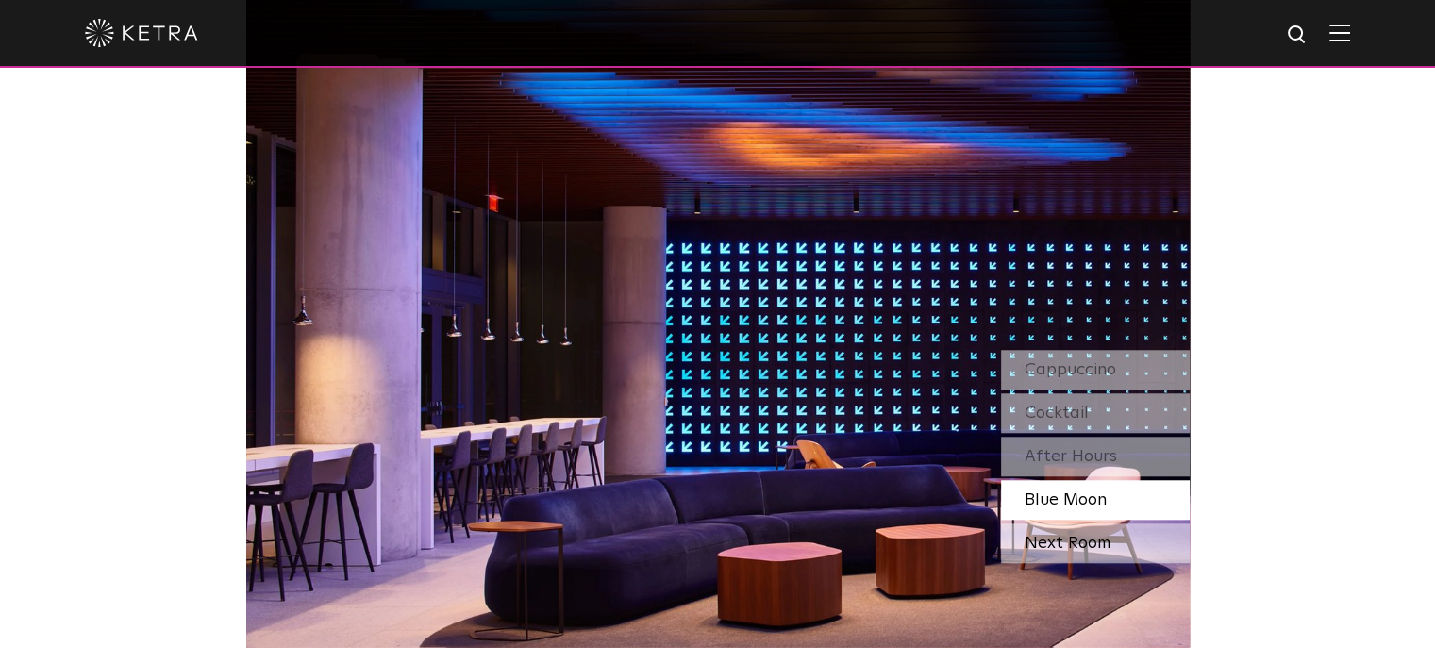
click at [1105, 532] on div "Next Room" at bounding box center [1095, 544] width 189 height 40
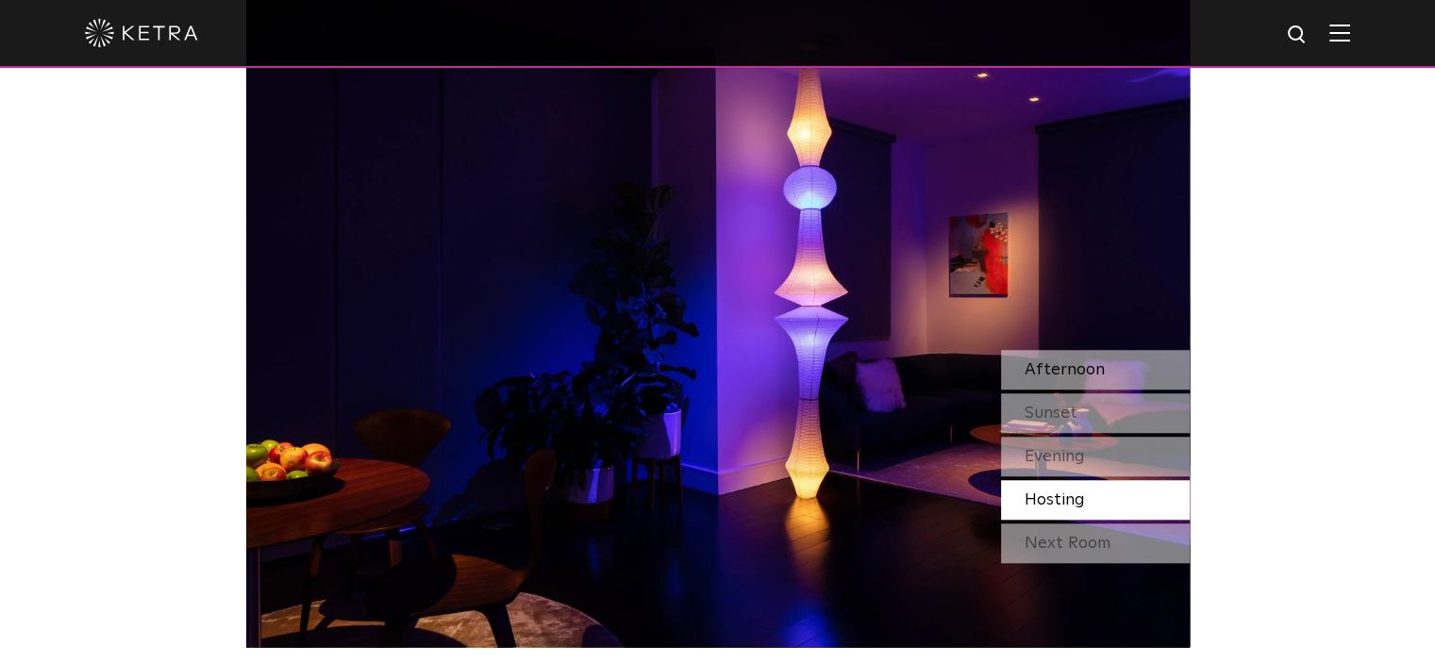
click at [1094, 361] on span "Afternoon" at bounding box center [1065, 369] width 80 height 17
